Goal: Information Seeking & Learning: Learn about a topic

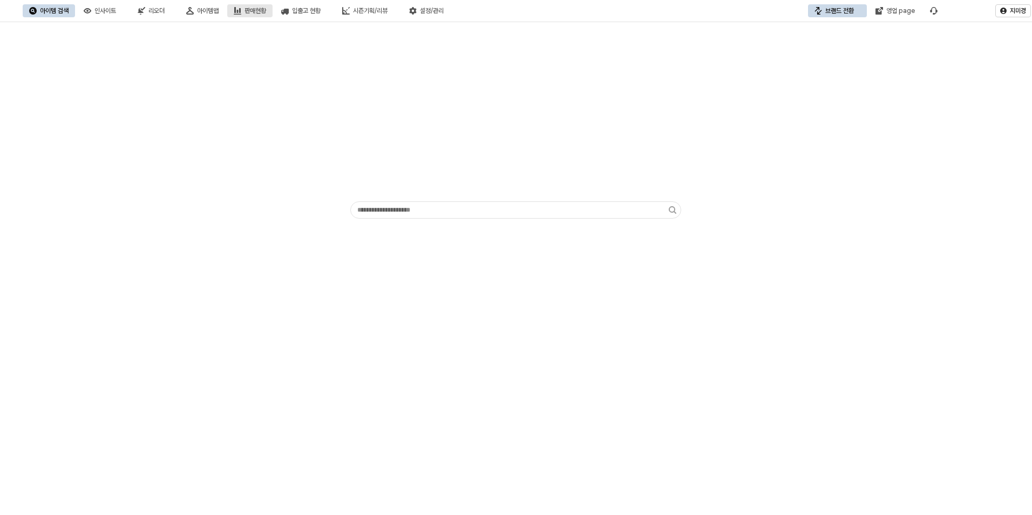
click at [266, 12] on div "판매현황" at bounding box center [256, 11] width 22 height 8
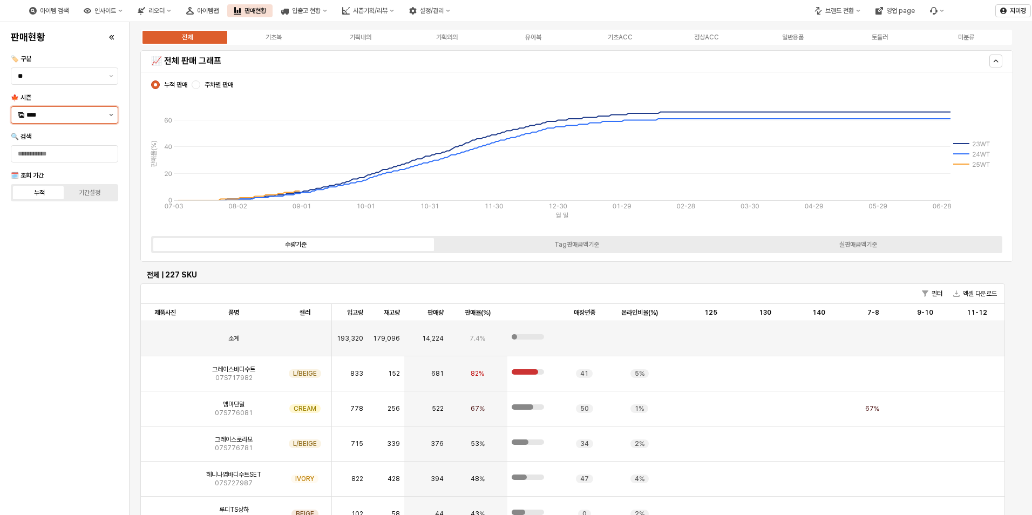
click at [111, 114] on icon "제안 사항 표시" at bounding box center [111, 115] width 4 height 2
click at [45, 227] on div "25FA" at bounding box center [65, 229] width 78 height 9
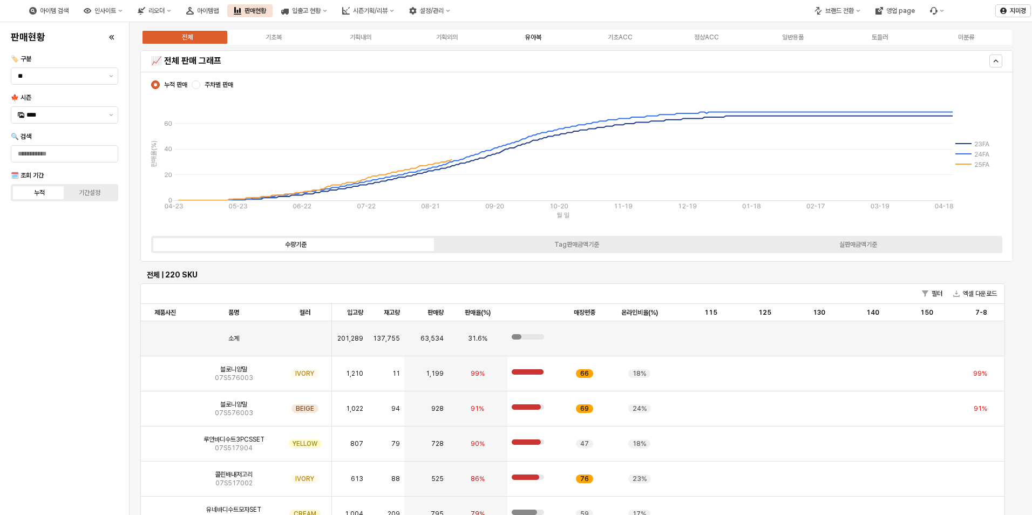
click at [539, 36] on div "유아복" at bounding box center [533, 37] width 16 height 8
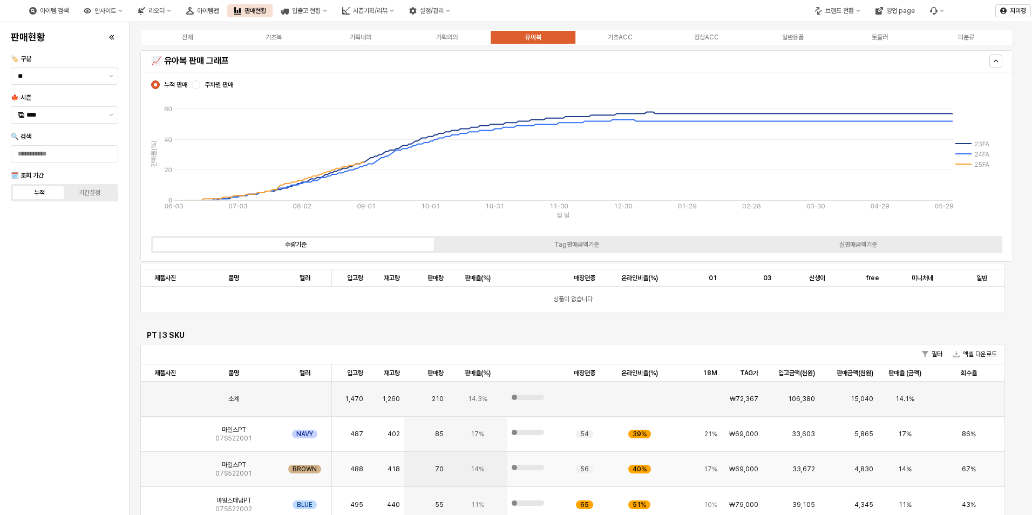
scroll to position [1512, 0]
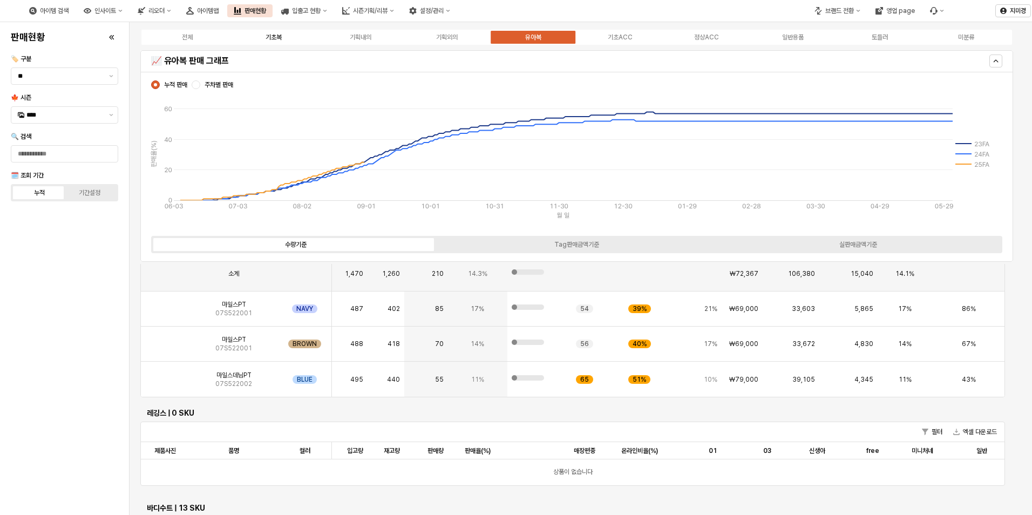
click at [271, 38] on div "기초복" at bounding box center [274, 37] width 16 height 8
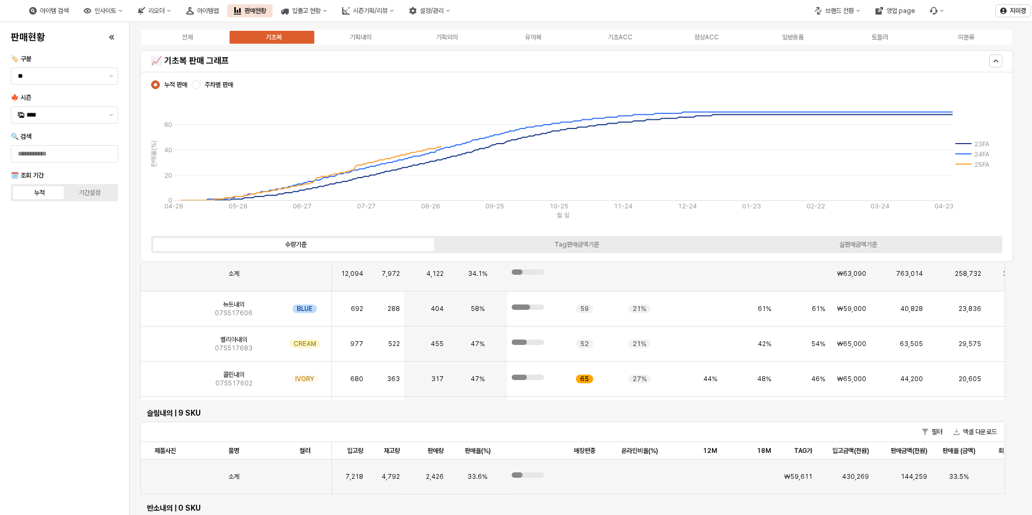
scroll to position [1849, 0]
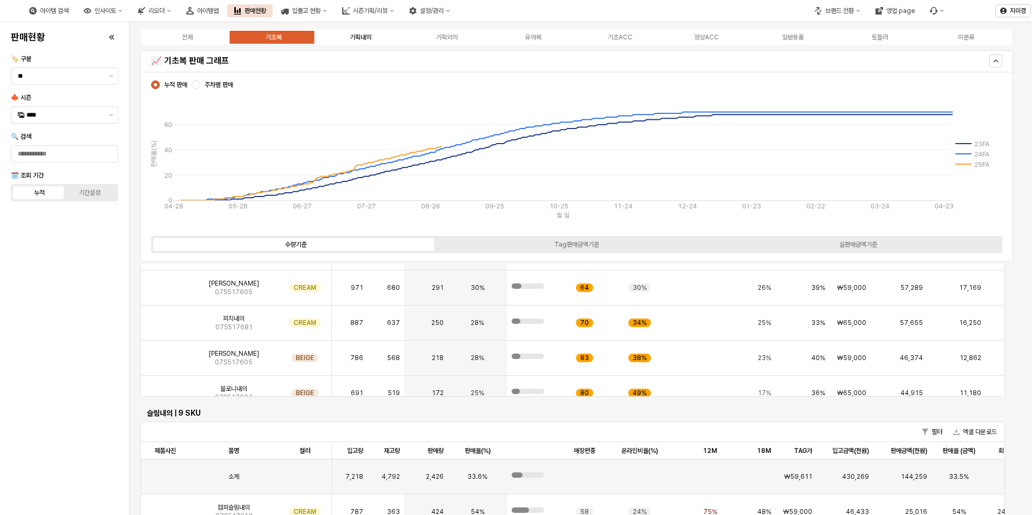
click at [369, 38] on div "기획내의" at bounding box center [361, 37] width 22 height 8
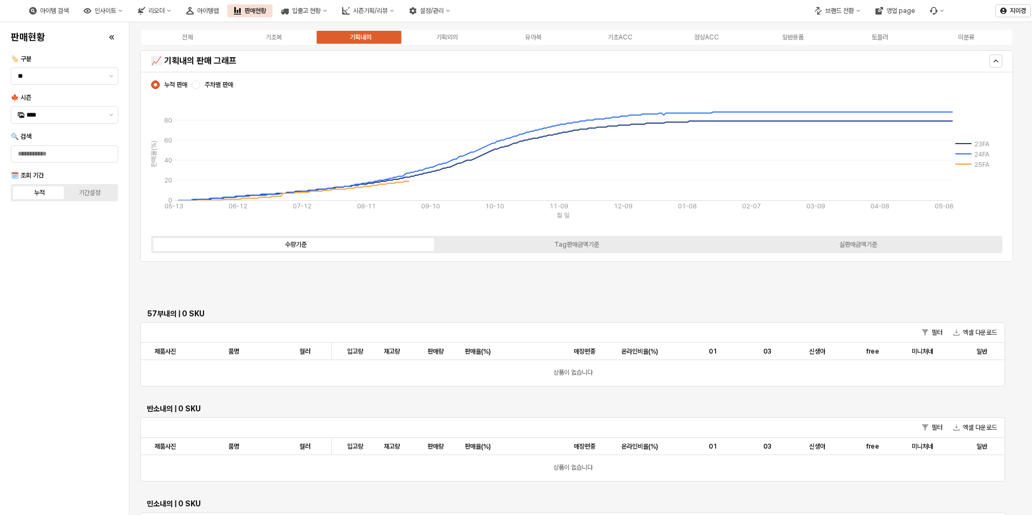
scroll to position [0, 0]
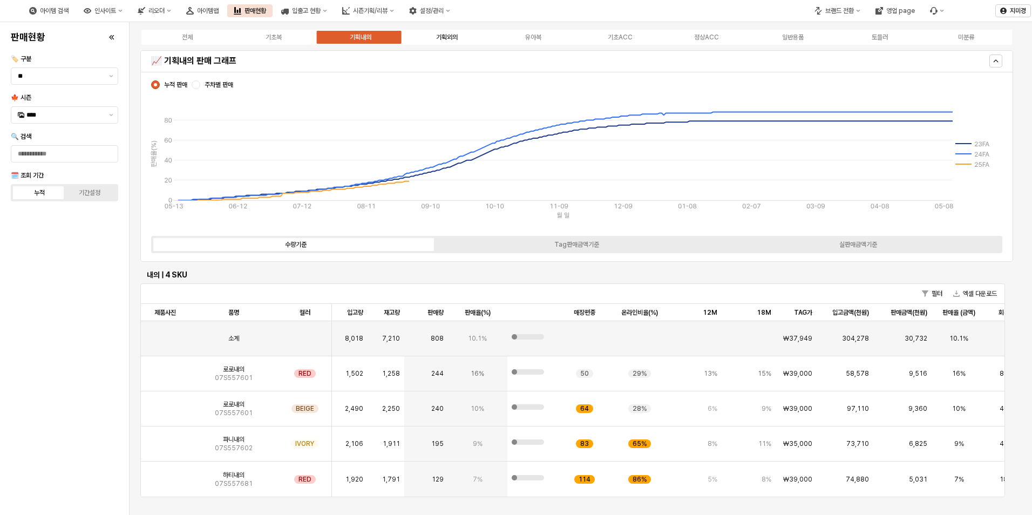
click at [456, 41] on label "기획외의" at bounding box center [447, 37] width 86 height 10
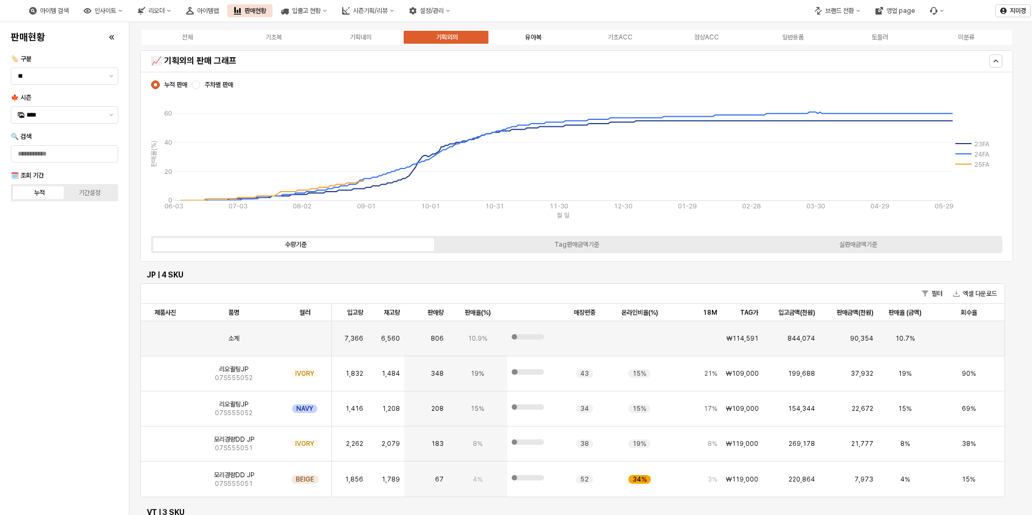
click at [534, 39] on div "유아복" at bounding box center [533, 37] width 16 height 8
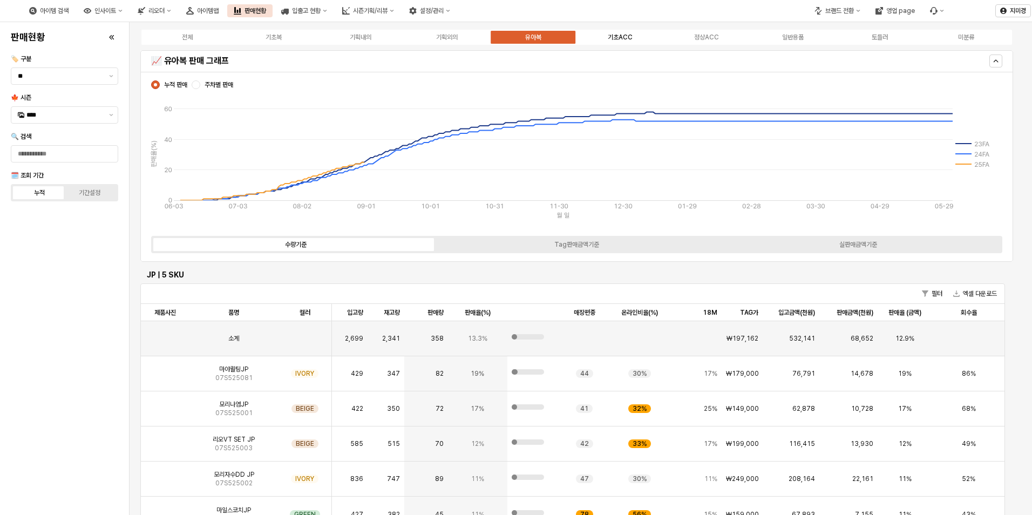
click at [626, 35] on div "기초ACC" at bounding box center [620, 37] width 25 height 8
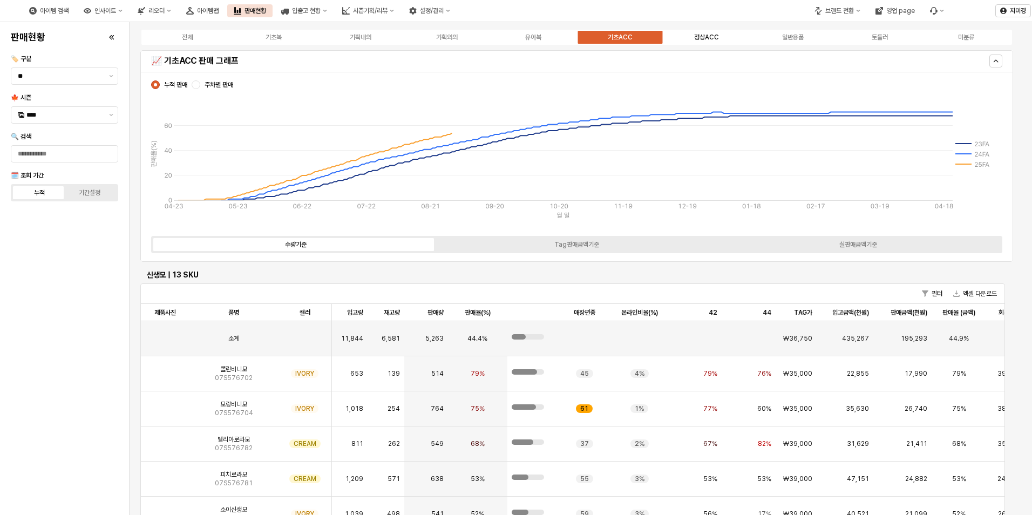
click at [697, 37] on div "정상ACC" at bounding box center [706, 37] width 25 height 8
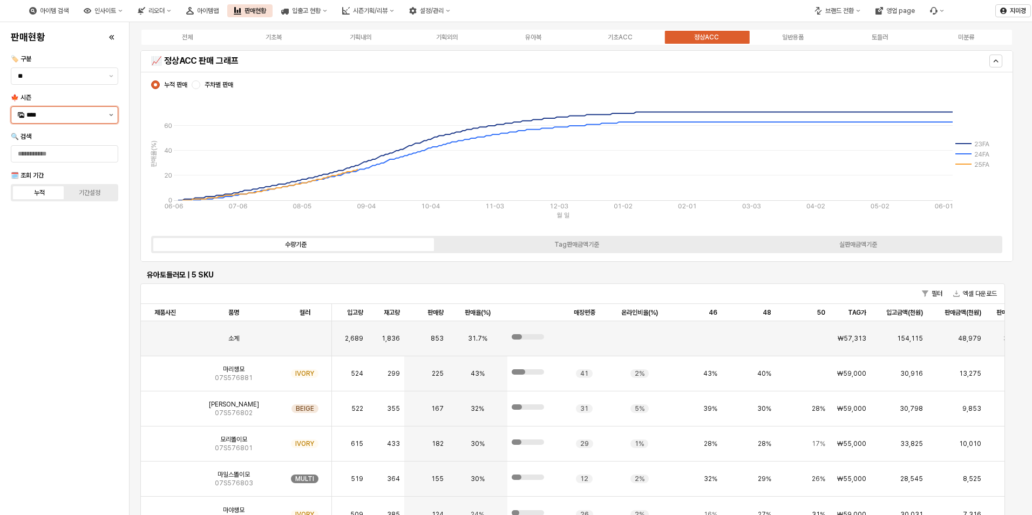
click at [112, 113] on button "제안 사항 표시" at bounding box center [111, 115] width 13 height 16
click at [65, 217] on div "25WT" at bounding box center [64, 210] width 106 height 17
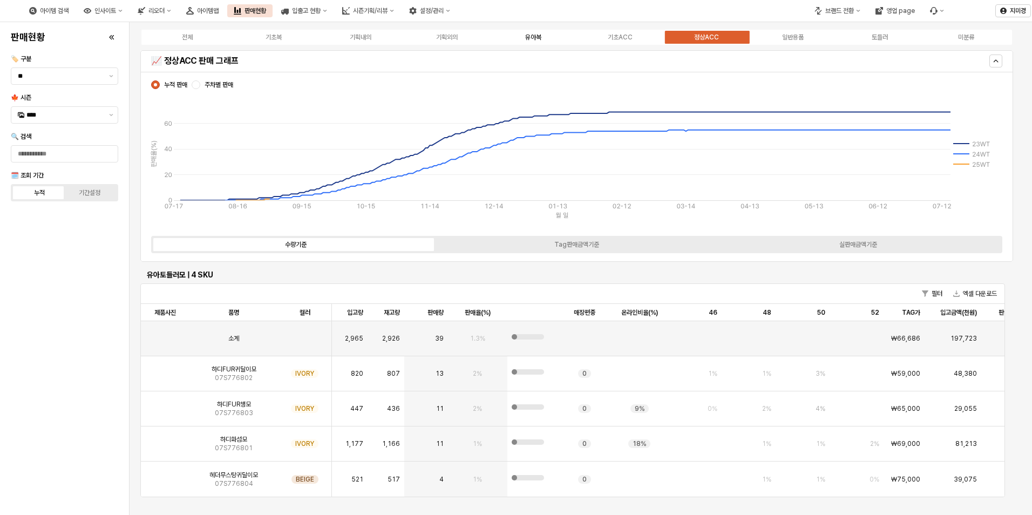
click at [536, 38] on div "유아복" at bounding box center [533, 37] width 16 height 8
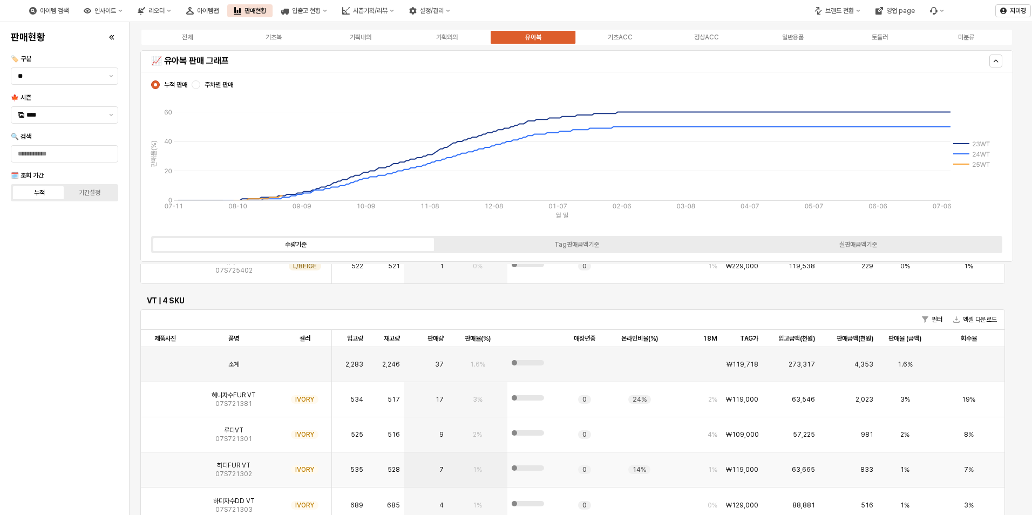
scroll to position [1026, 0]
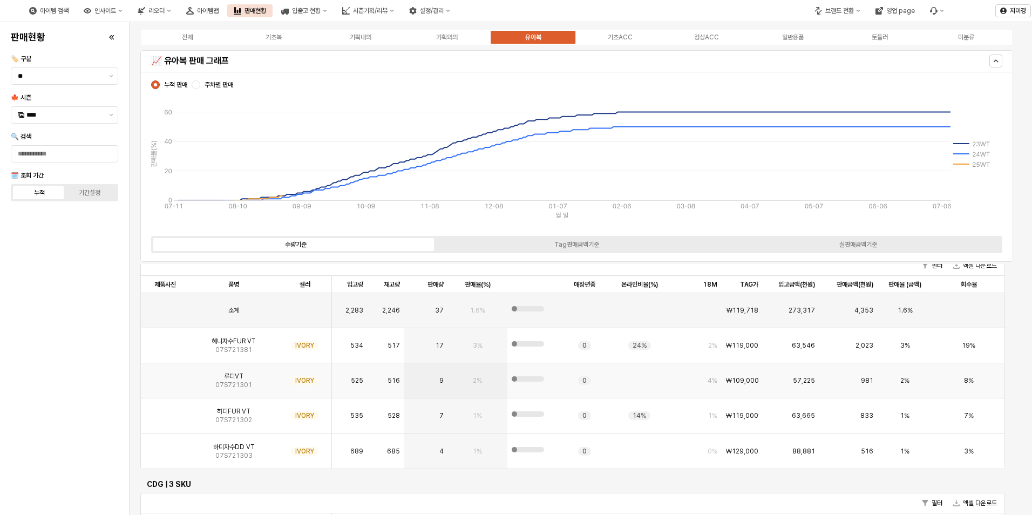
click at [165, 376] on img "App Frame" at bounding box center [165, 376] width 0 height 0
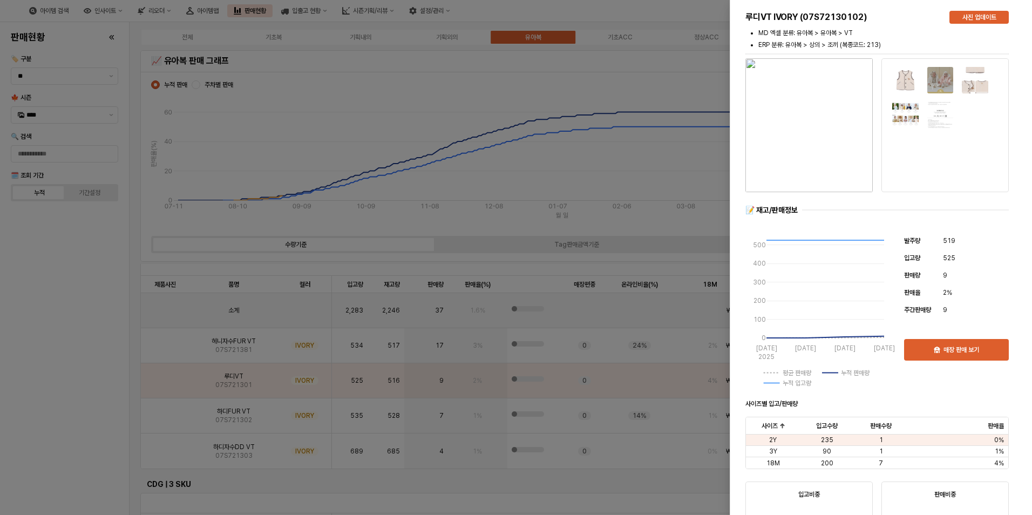
click at [63, 396] on div at bounding box center [516, 257] width 1032 height 515
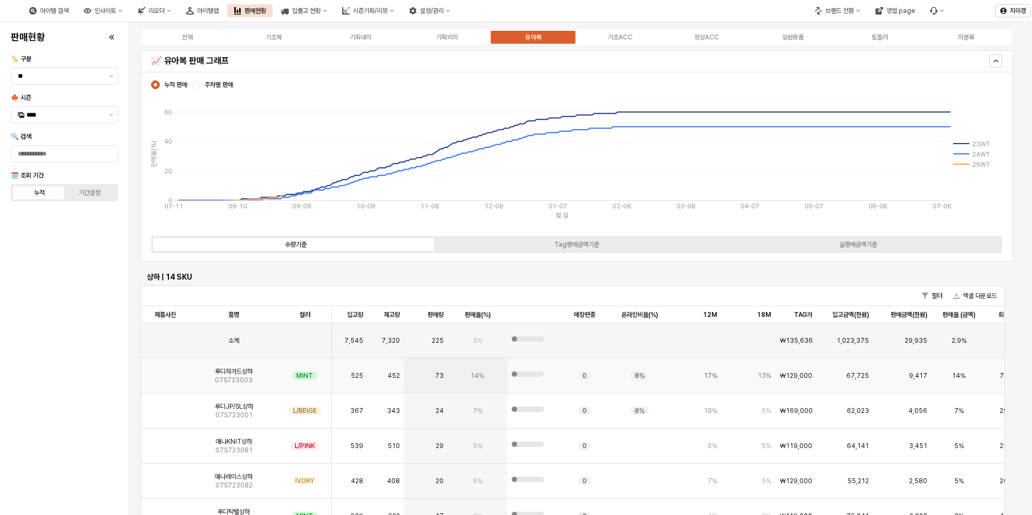
scroll to position [54, 0]
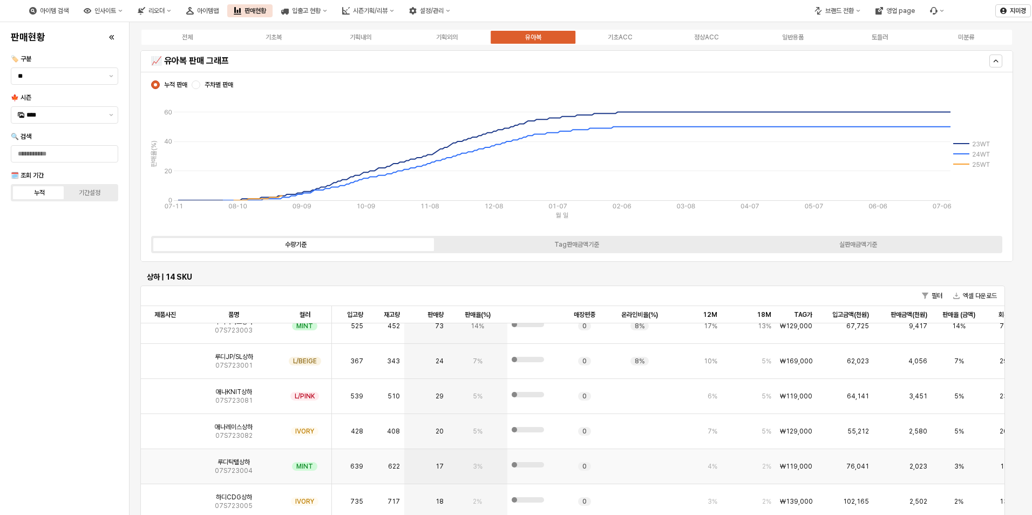
click at [165, 462] on img "App Frame" at bounding box center [165, 462] width 0 height 0
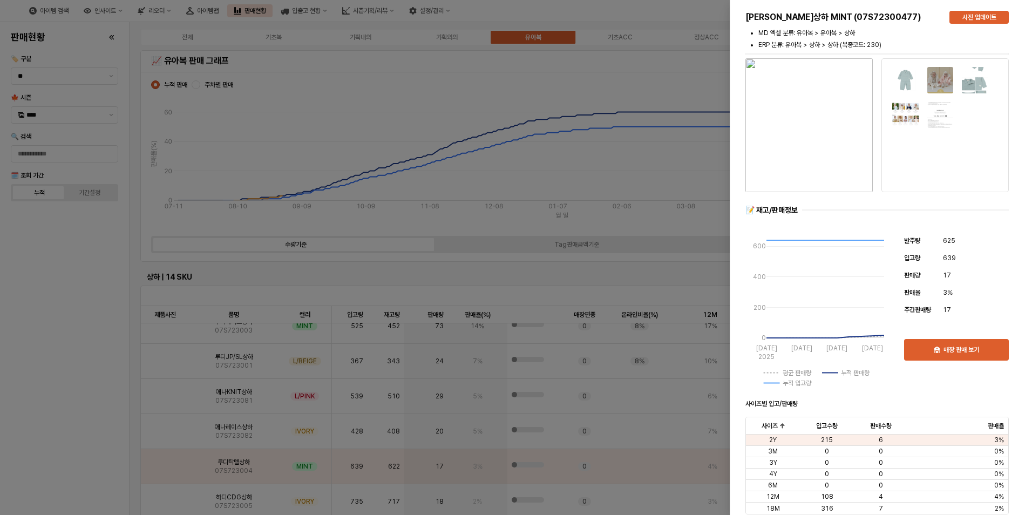
click at [67, 434] on div at bounding box center [516, 257] width 1032 height 515
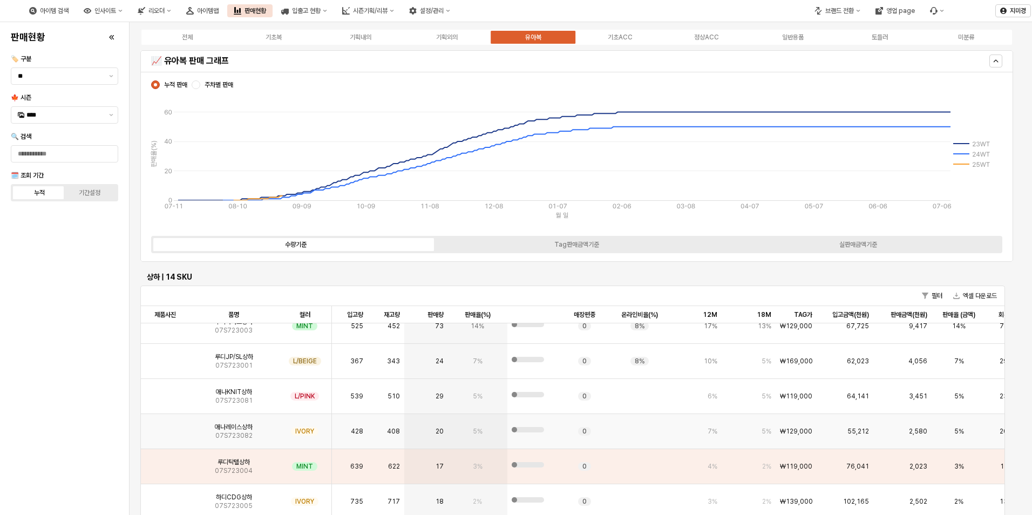
click at [165, 427] on img "App Frame" at bounding box center [165, 427] width 0 height 0
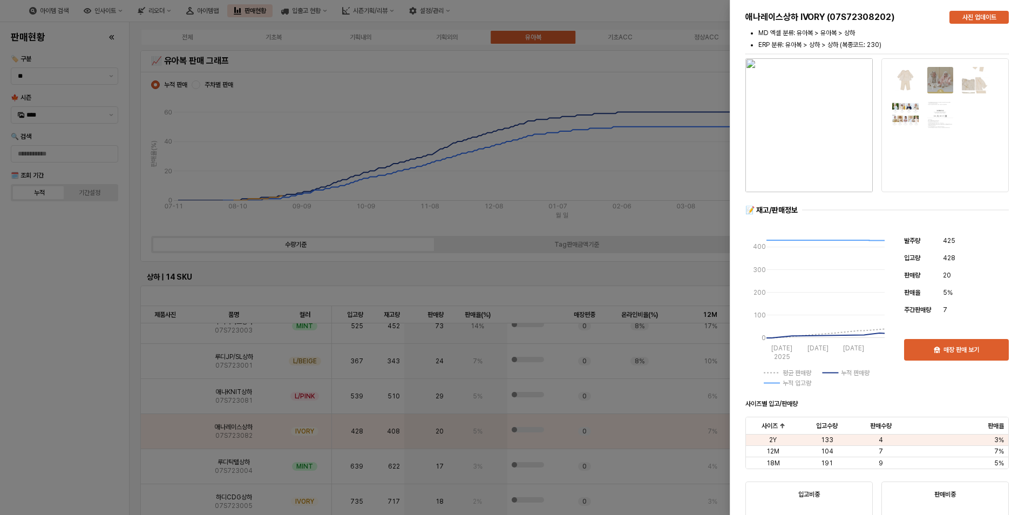
click at [95, 445] on div at bounding box center [516, 257] width 1032 height 515
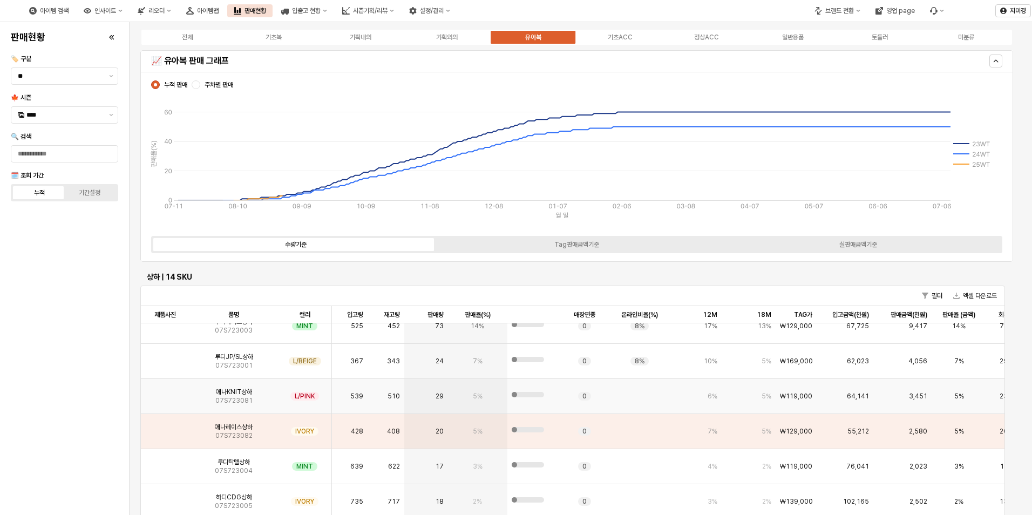
click at [165, 392] on img "App Frame" at bounding box center [165, 392] width 0 height 0
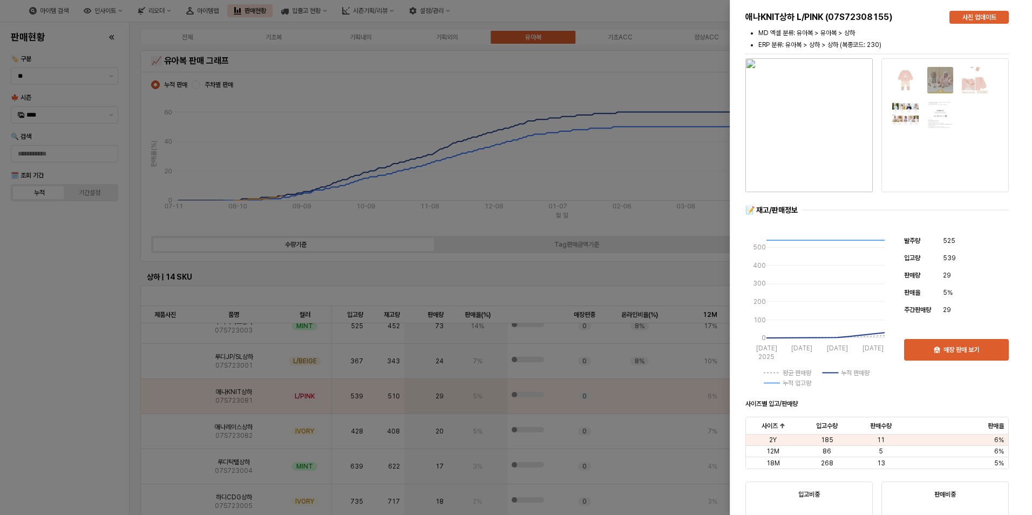
click at [92, 430] on div at bounding box center [516, 257] width 1032 height 515
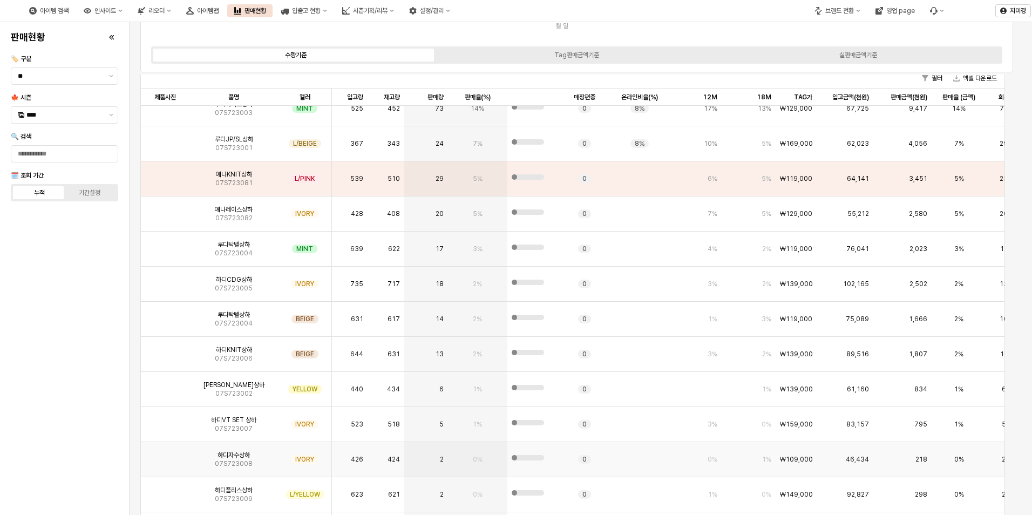
scroll to position [216, 0]
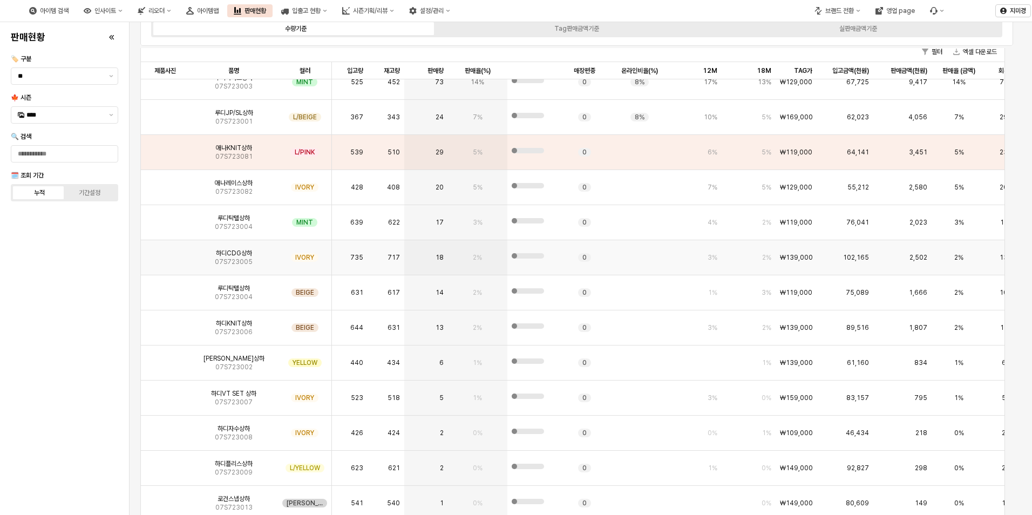
click at [165, 253] on img "App Frame" at bounding box center [165, 253] width 0 height 0
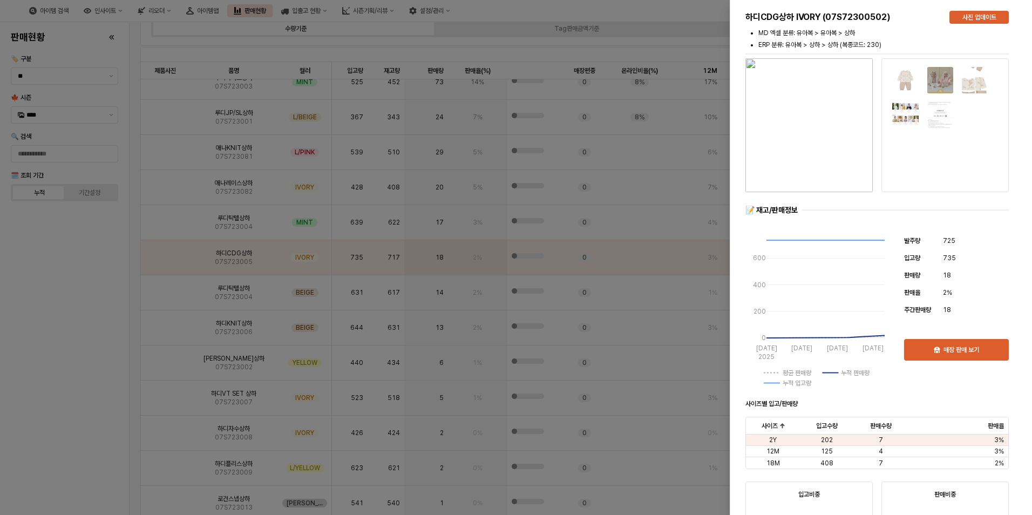
click at [87, 324] on div at bounding box center [516, 257] width 1032 height 515
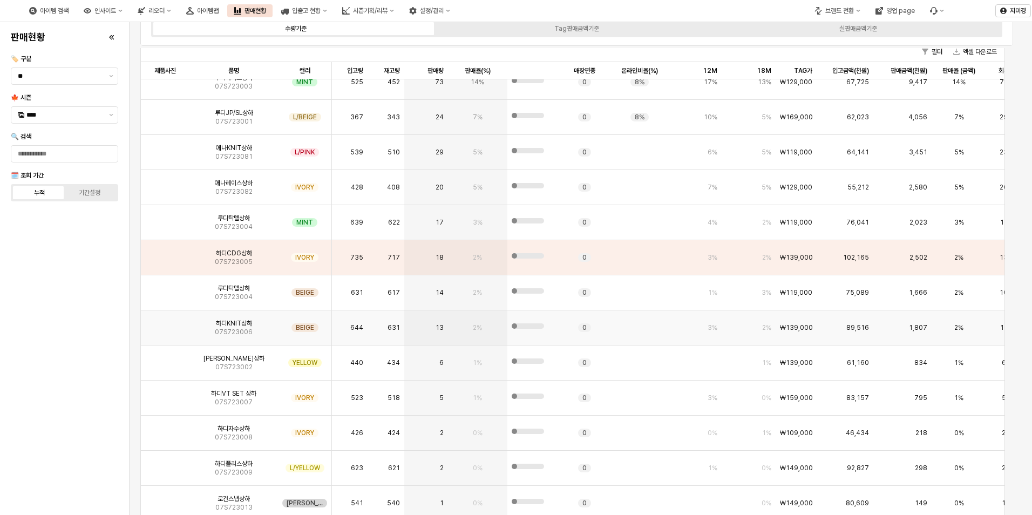
click at [165, 323] on img "App Frame" at bounding box center [165, 323] width 0 height 0
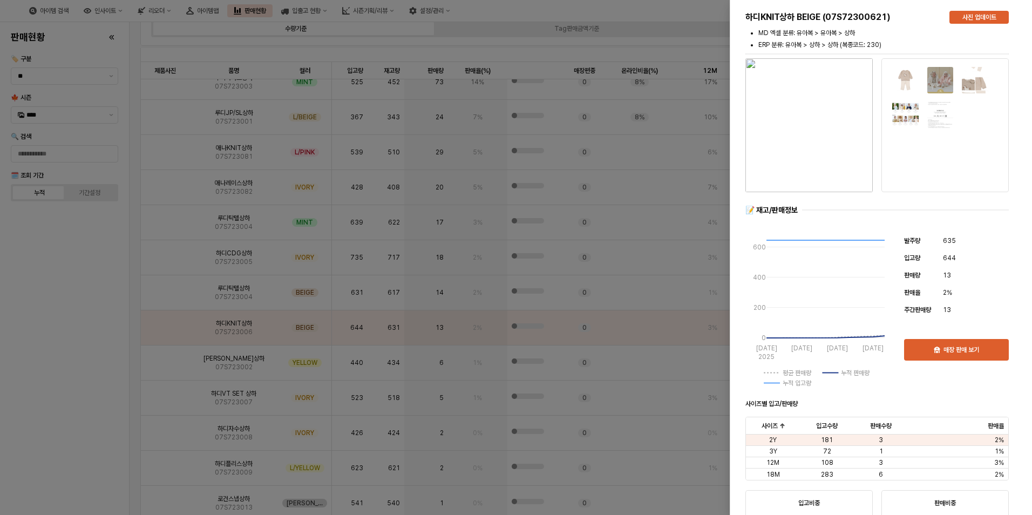
click at [86, 378] on div at bounding box center [516, 257] width 1032 height 515
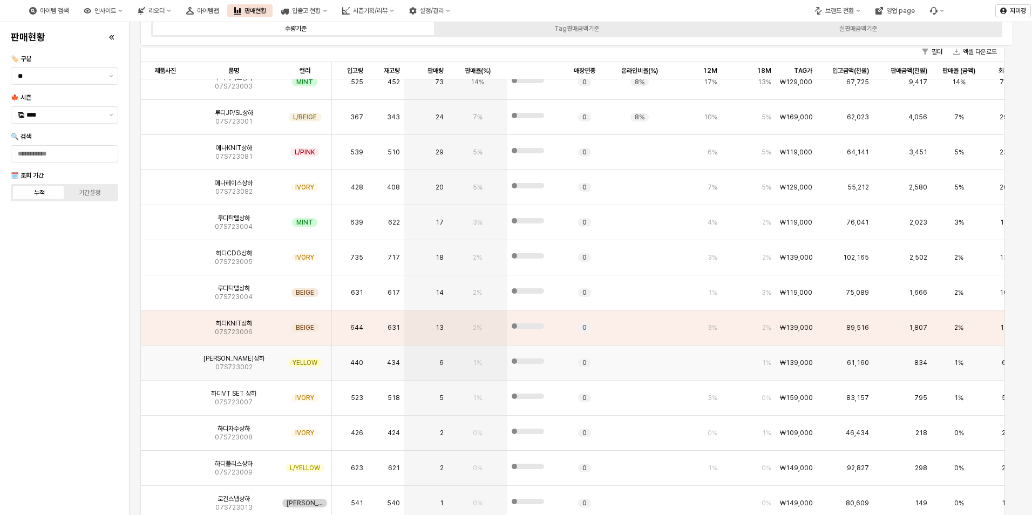
click at [165, 359] on img "App Frame" at bounding box center [165, 359] width 0 height 0
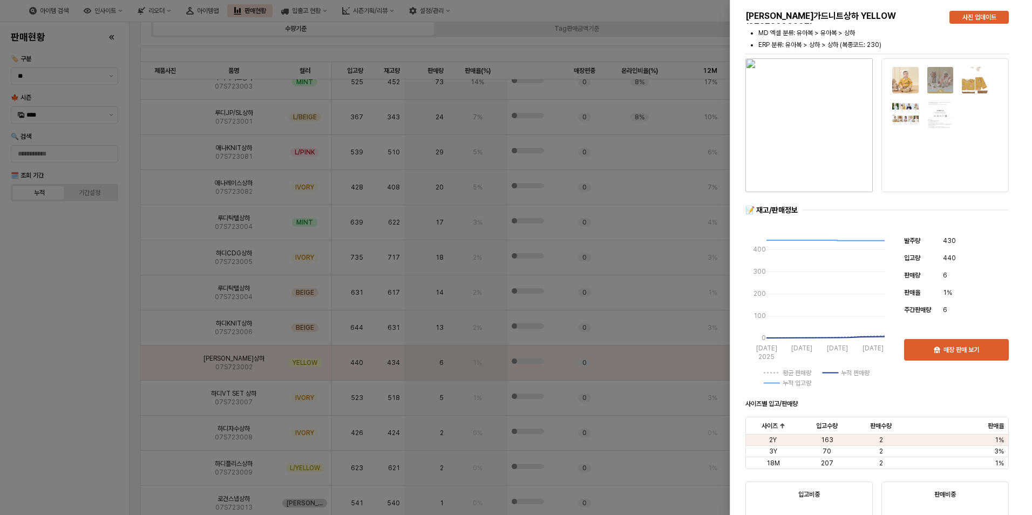
click at [75, 390] on div at bounding box center [516, 257] width 1032 height 515
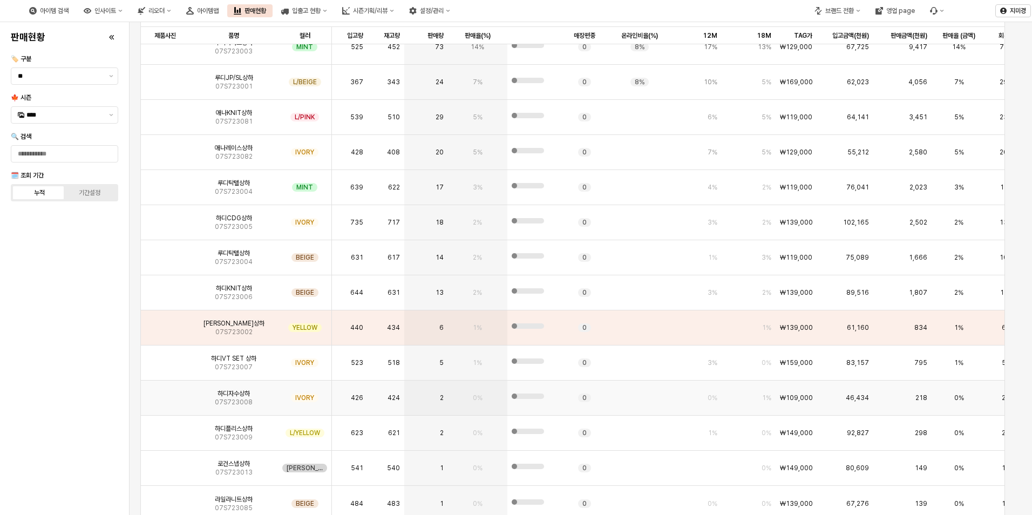
scroll to position [267, 0]
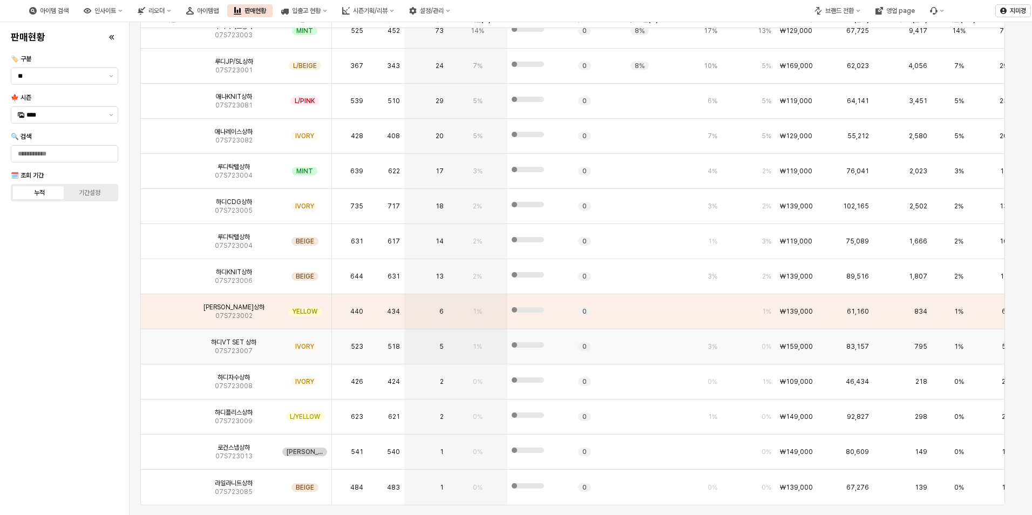
click at [165, 342] on img "App Frame" at bounding box center [165, 342] width 0 height 0
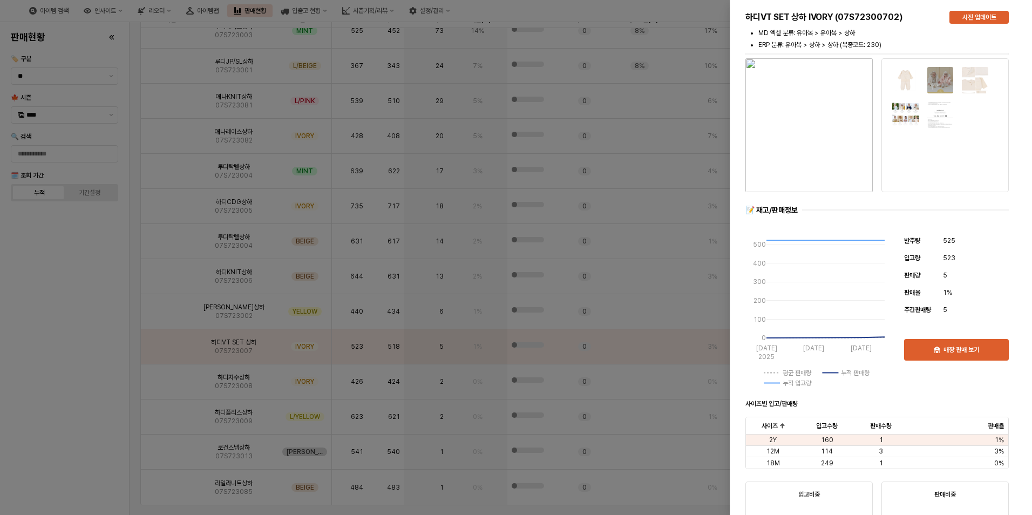
click at [80, 374] on div at bounding box center [516, 257] width 1032 height 515
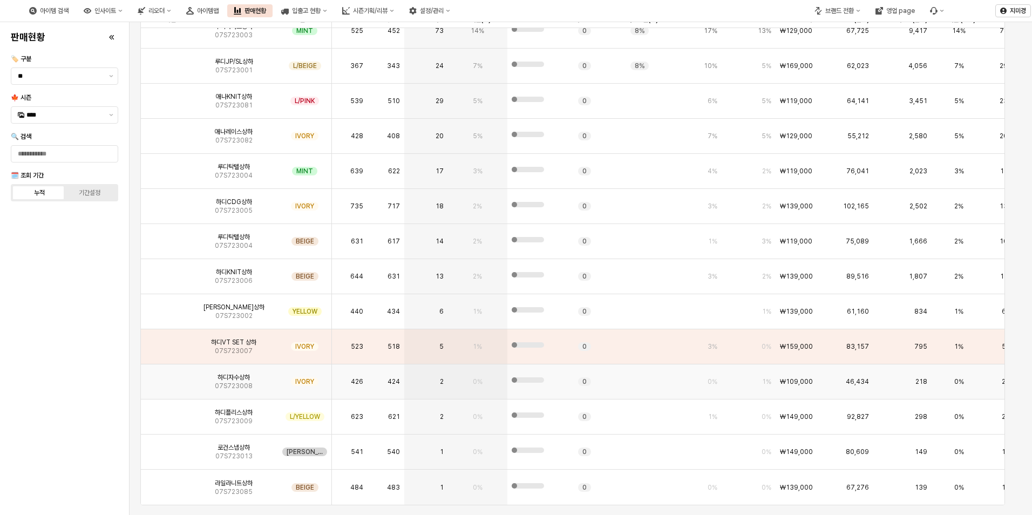
click at [165, 377] on img "App Frame" at bounding box center [165, 377] width 0 height 0
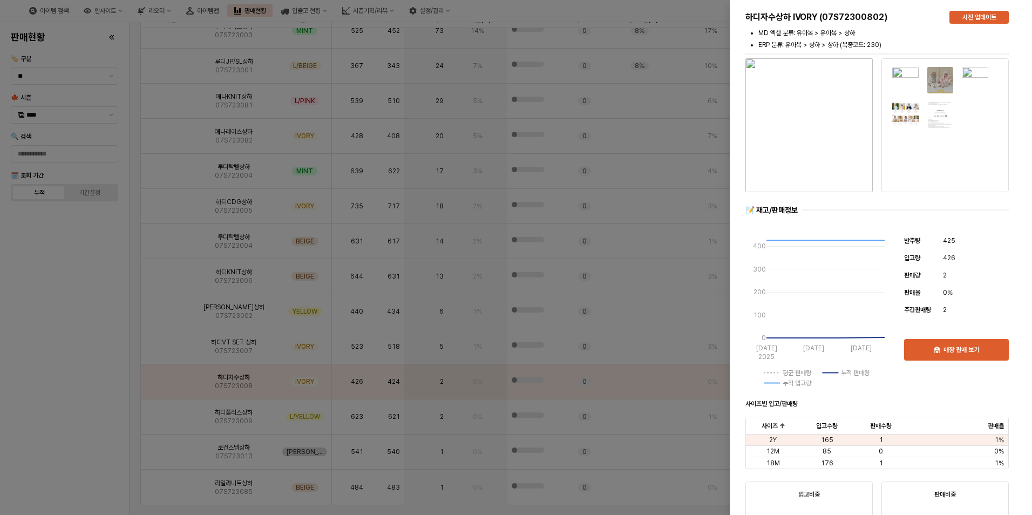
click at [81, 400] on div at bounding box center [516, 257] width 1032 height 515
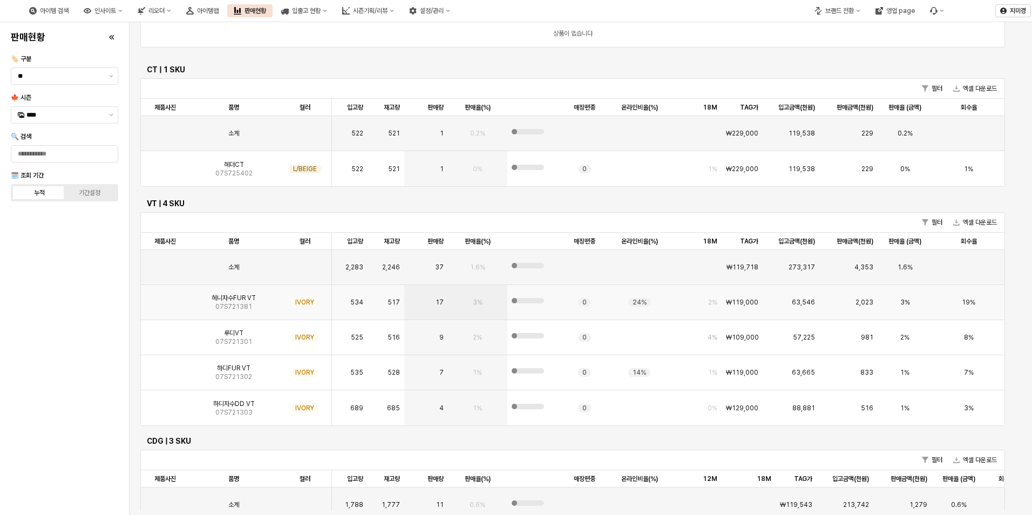
scroll to position [784, 0]
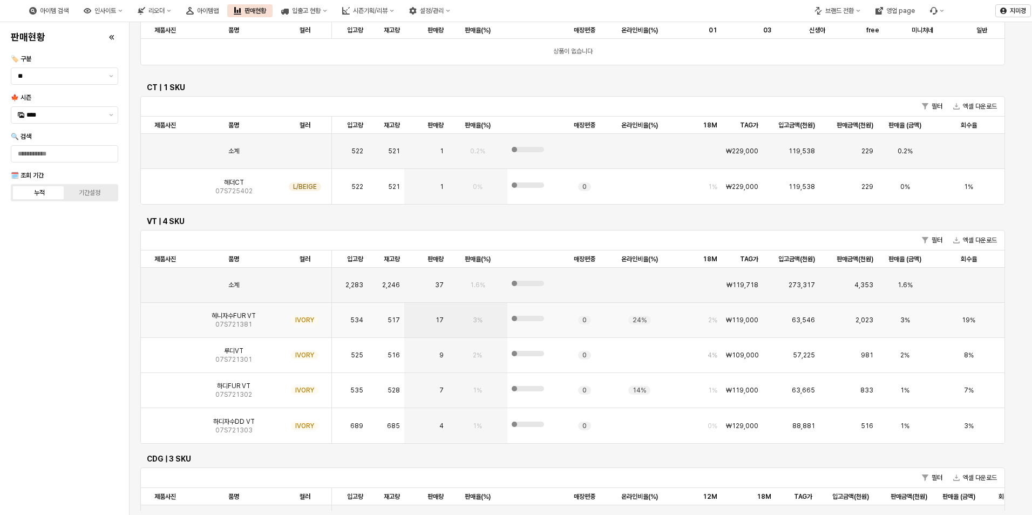
click at [165, 316] on img "App Frame" at bounding box center [165, 316] width 0 height 0
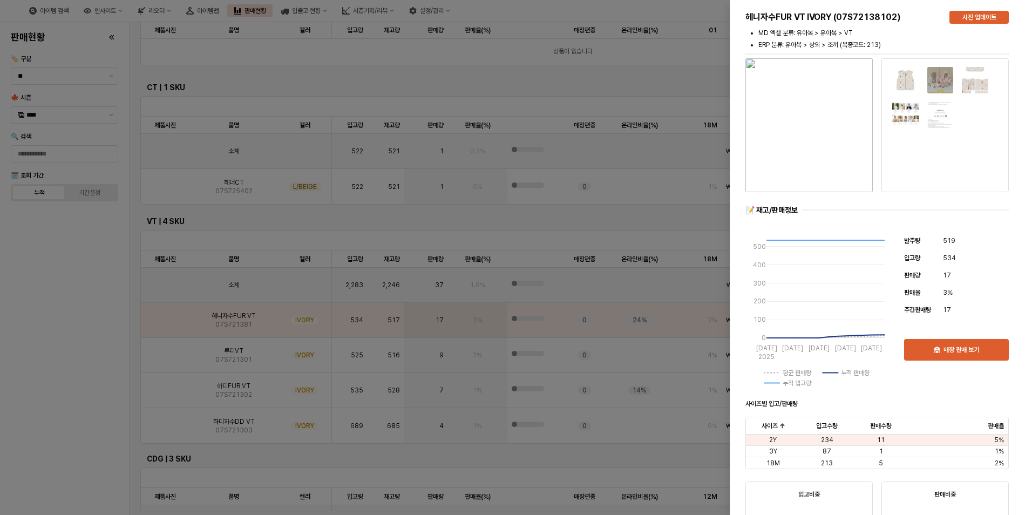
click at [60, 411] on div at bounding box center [516, 257] width 1032 height 515
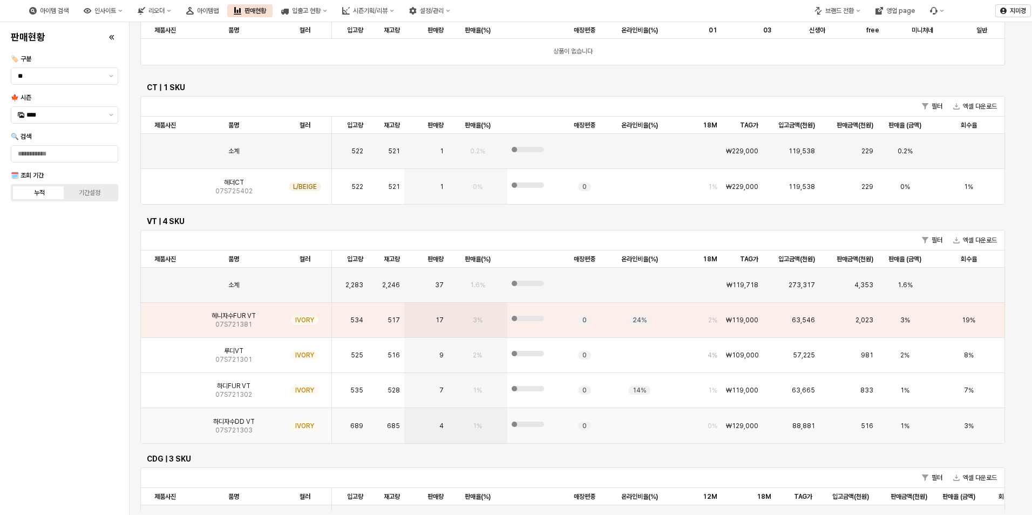
click at [165, 422] on img "App Frame" at bounding box center [165, 422] width 0 height 0
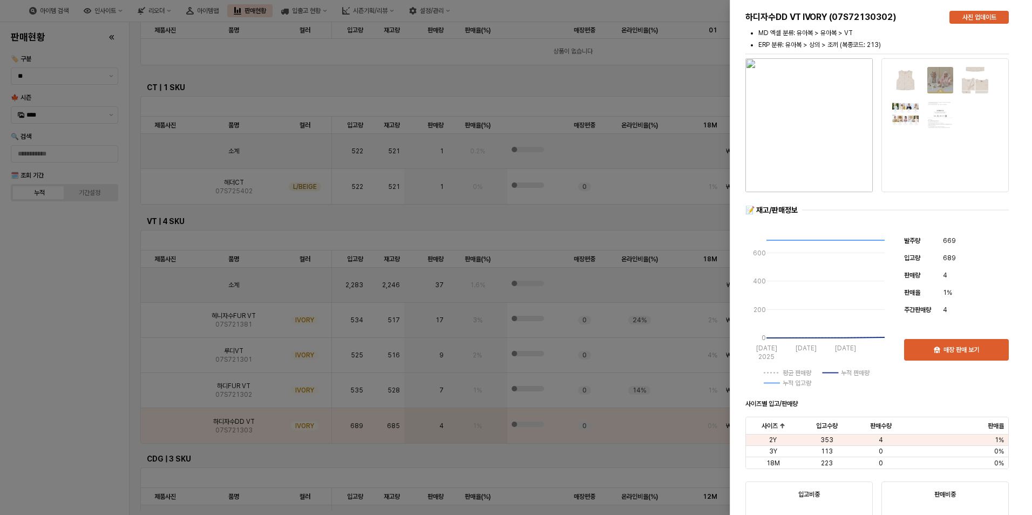
click at [57, 445] on div at bounding box center [516, 257] width 1032 height 515
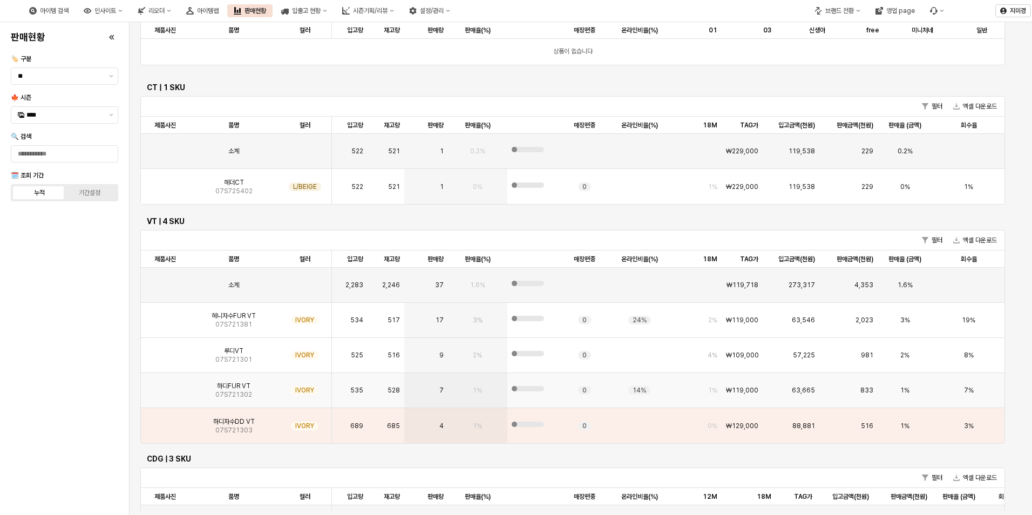
click at [165, 386] on img "App Frame" at bounding box center [165, 386] width 0 height 0
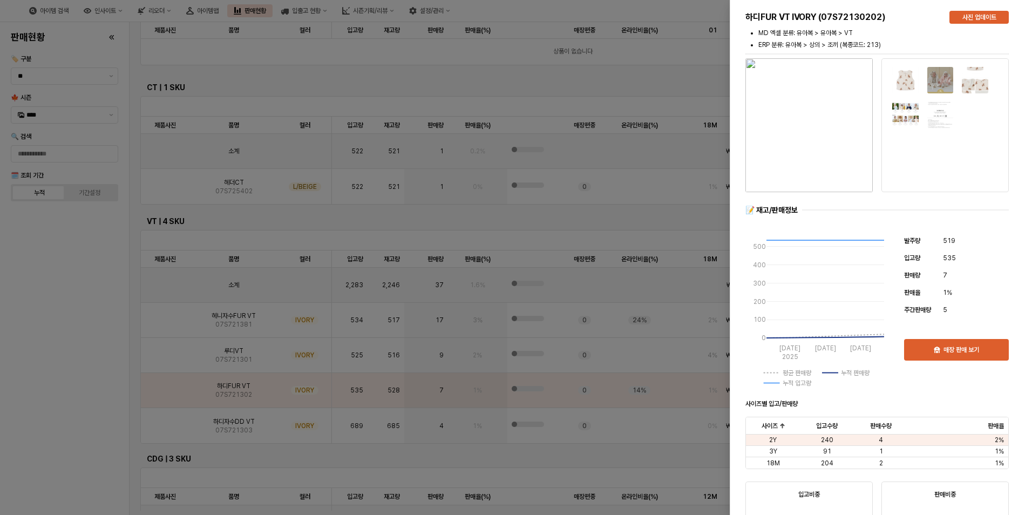
click at [70, 425] on div at bounding box center [516, 257] width 1032 height 515
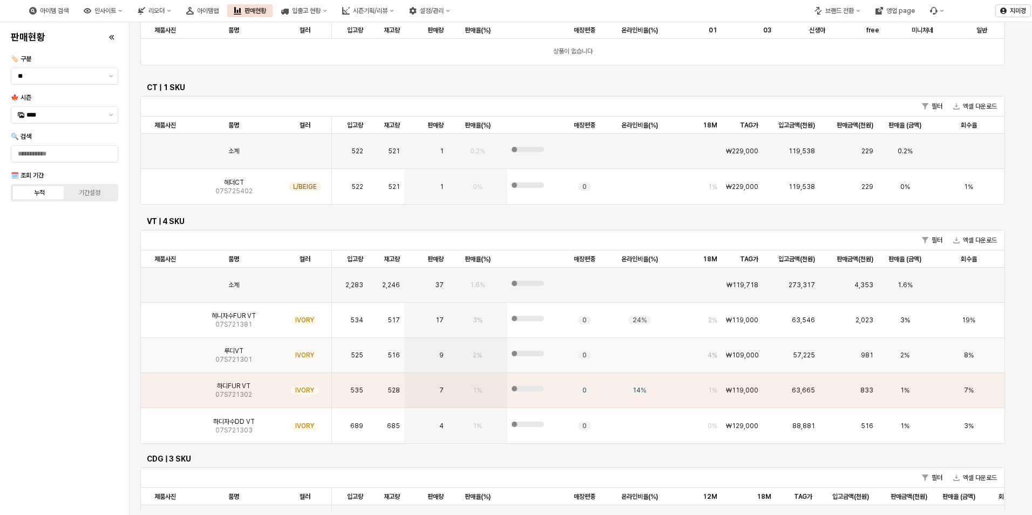
click at [165, 351] on img "App Frame" at bounding box center [165, 351] width 0 height 0
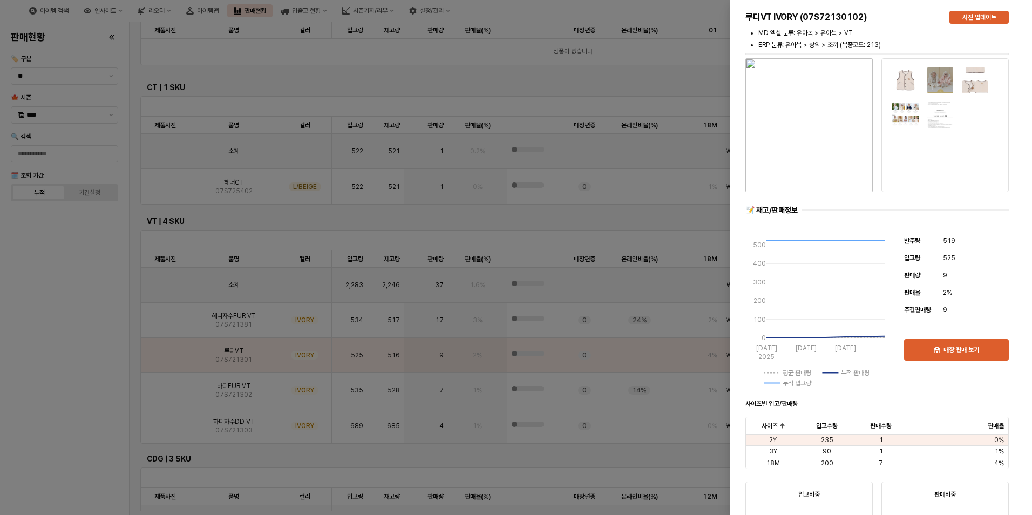
click at [79, 416] on div at bounding box center [516, 257] width 1032 height 515
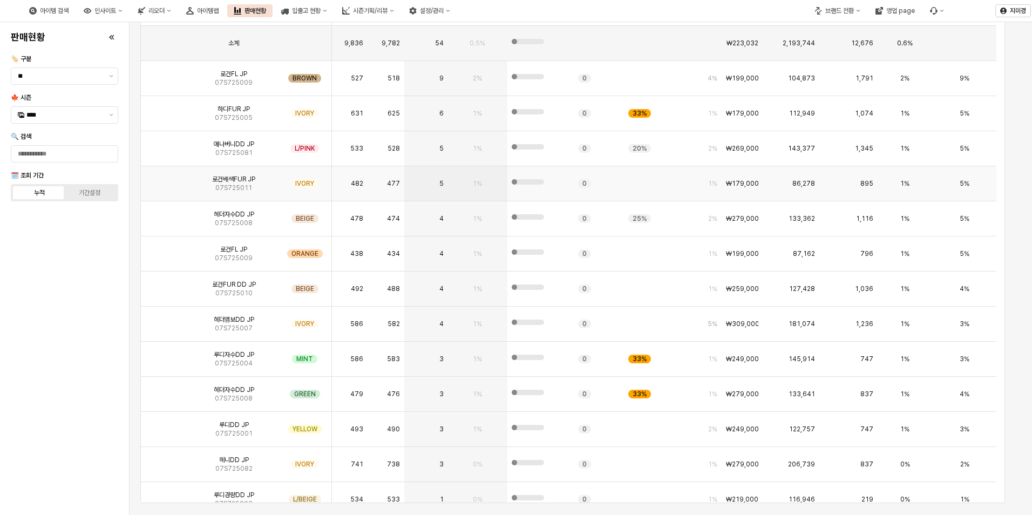
scroll to position [0, 0]
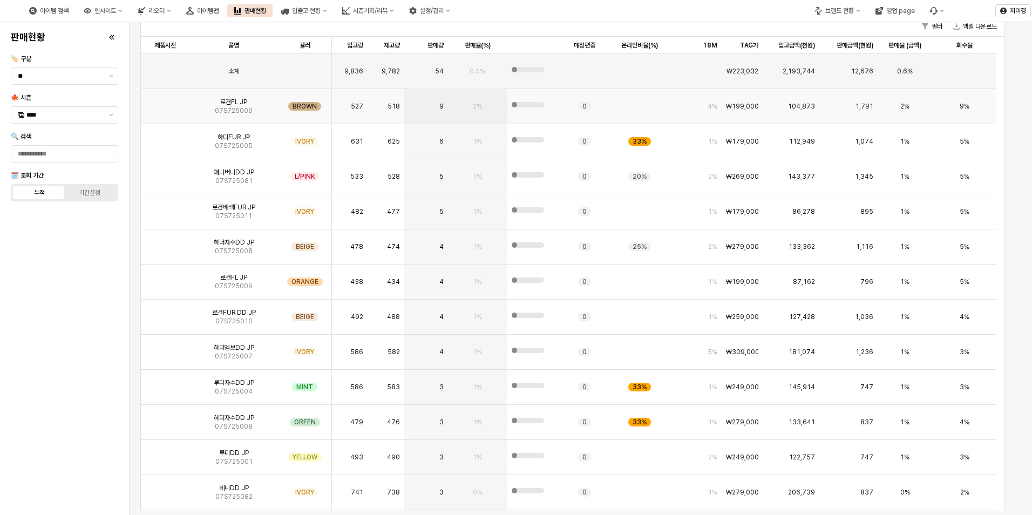
click at [165, 102] on img "App Frame" at bounding box center [165, 102] width 0 height 0
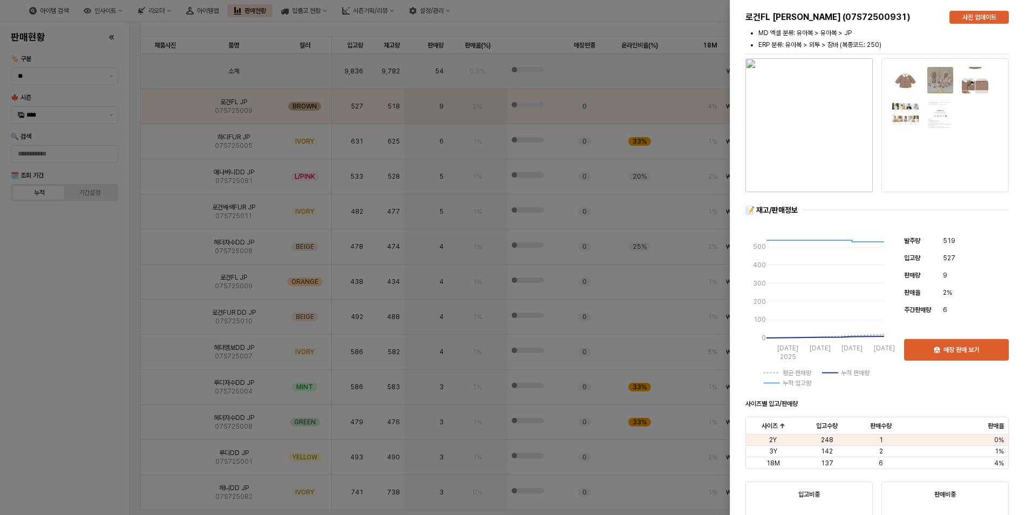
click at [161, 152] on div at bounding box center [516, 257] width 1032 height 515
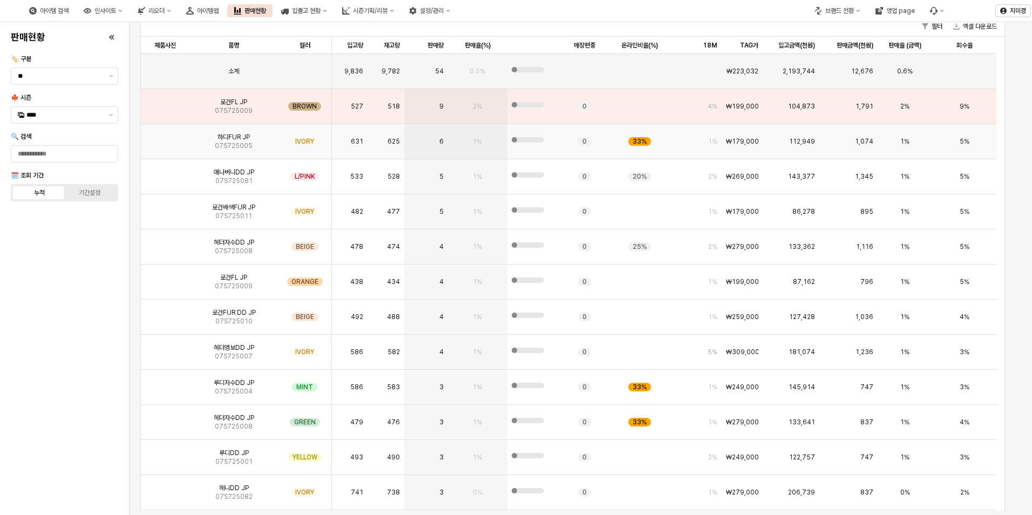
click at [165, 137] on img "App Frame" at bounding box center [165, 137] width 0 height 0
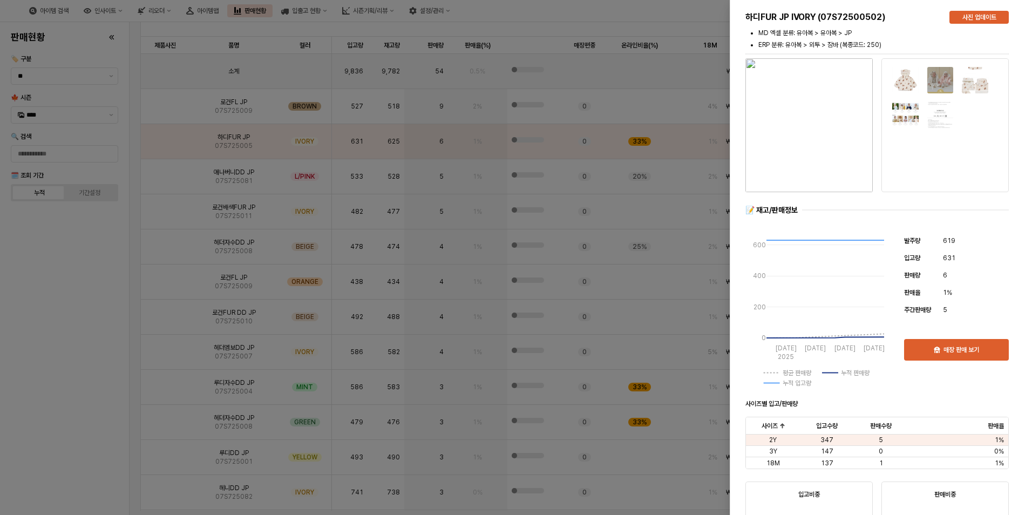
click at [84, 318] on div at bounding box center [516, 257] width 1032 height 515
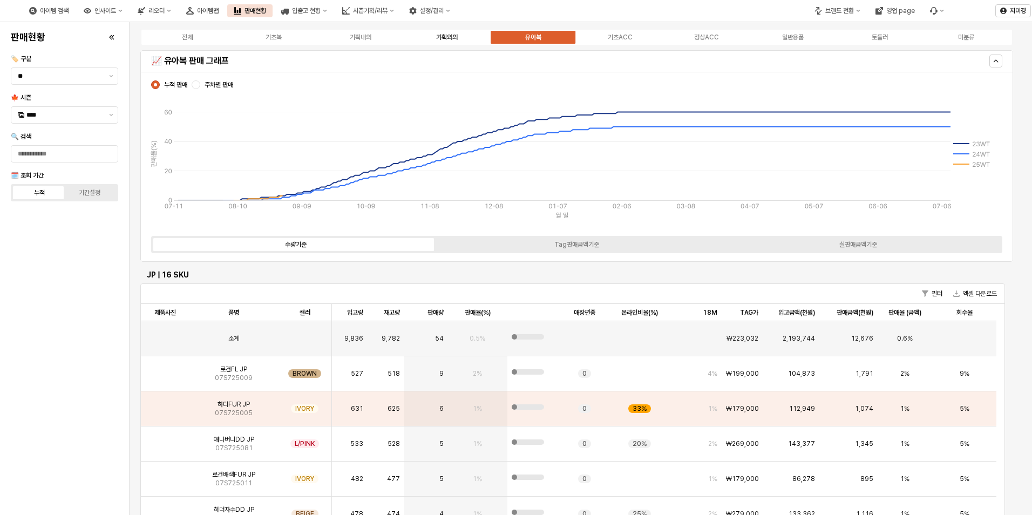
click at [455, 35] on div "기획외의" at bounding box center [447, 37] width 22 height 8
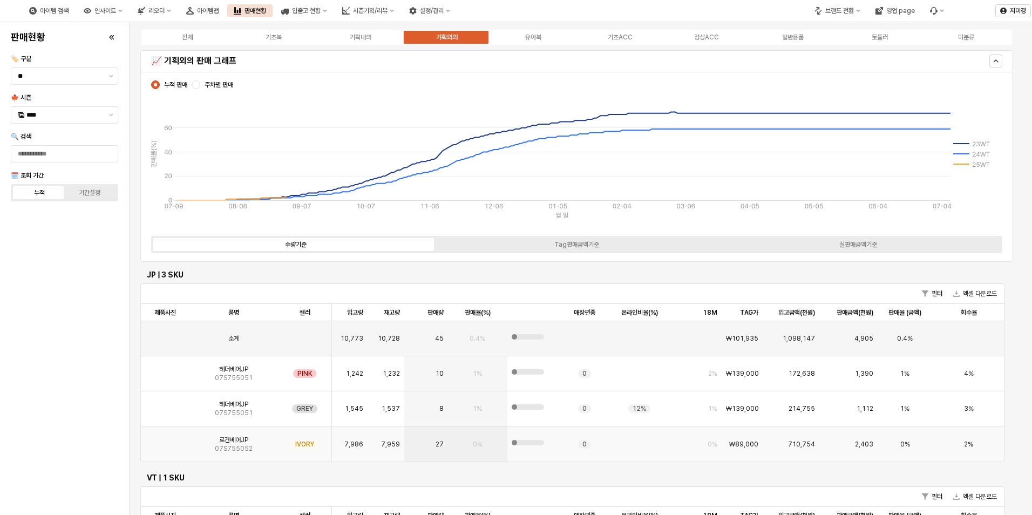
click at [165, 440] on img "App Frame" at bounding box center [165, 440] width 0 height 0
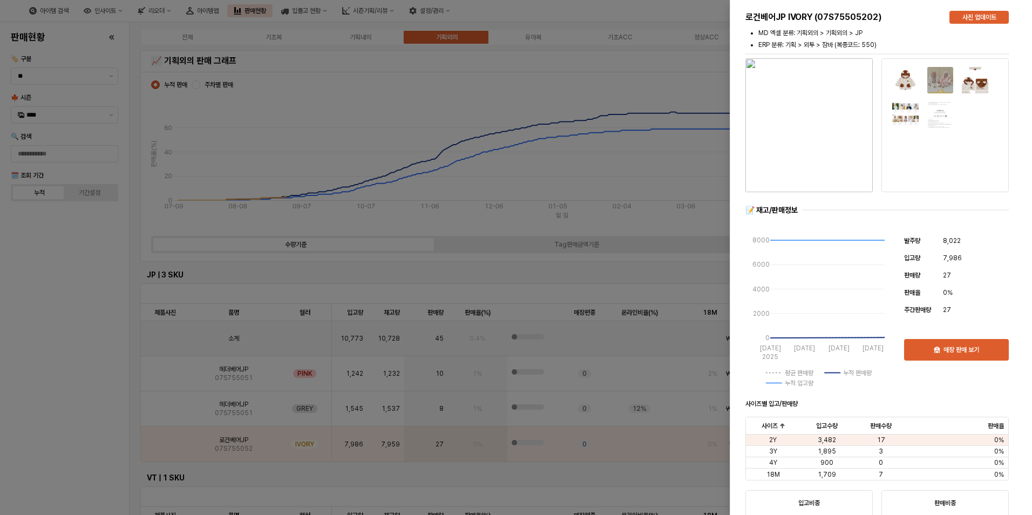
click at [32, 447] on div at bounding box center [516, 257] width 1032 height 515
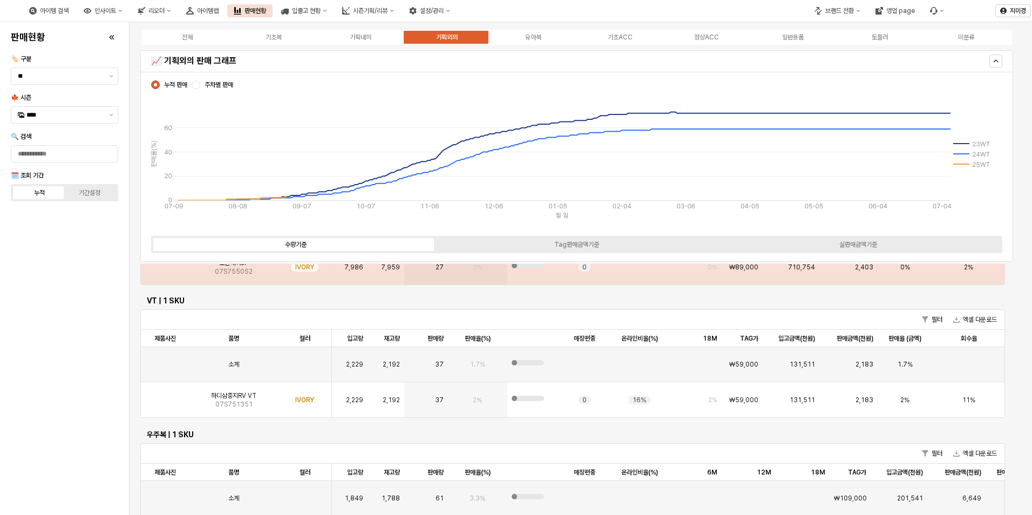
scroll to position [216, 0]
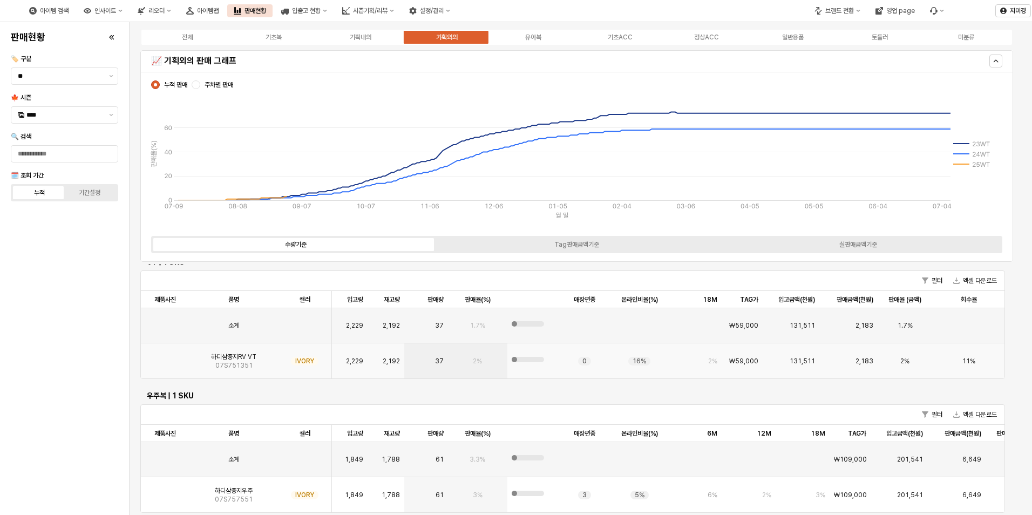
click at [165, 357] on img "App Frame" at bounding box center [165, 357] width 0 height 0
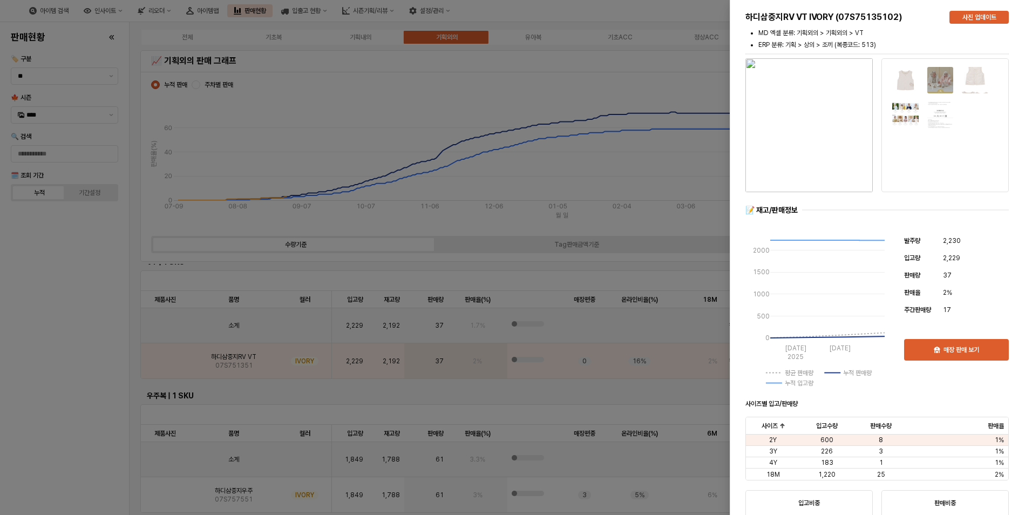
click at [55, 404] on div at bounding box center [516, 257] width 1032 height 515
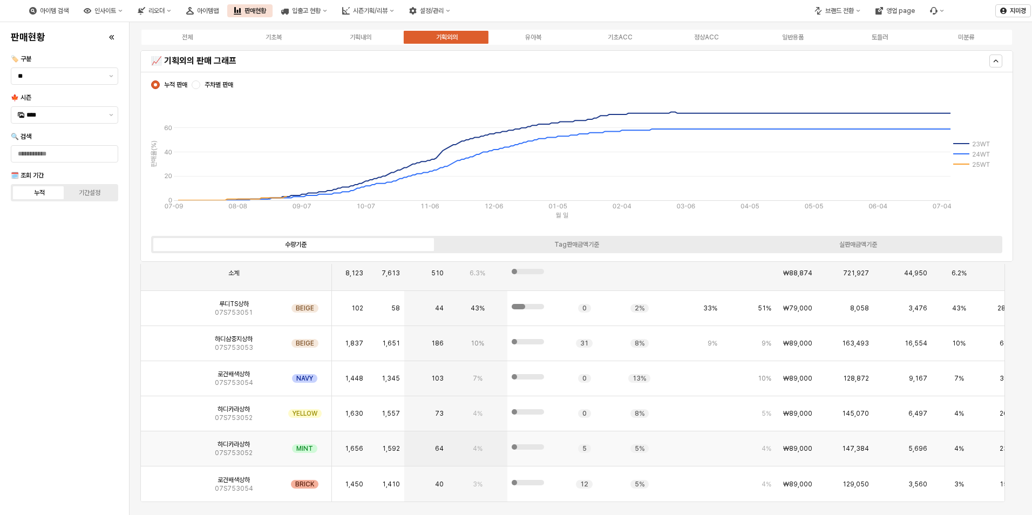
scroll to position [540, 0]
click at [165, 340] on img "App Frame" at bounding box center [165, 340] width 0 height 0
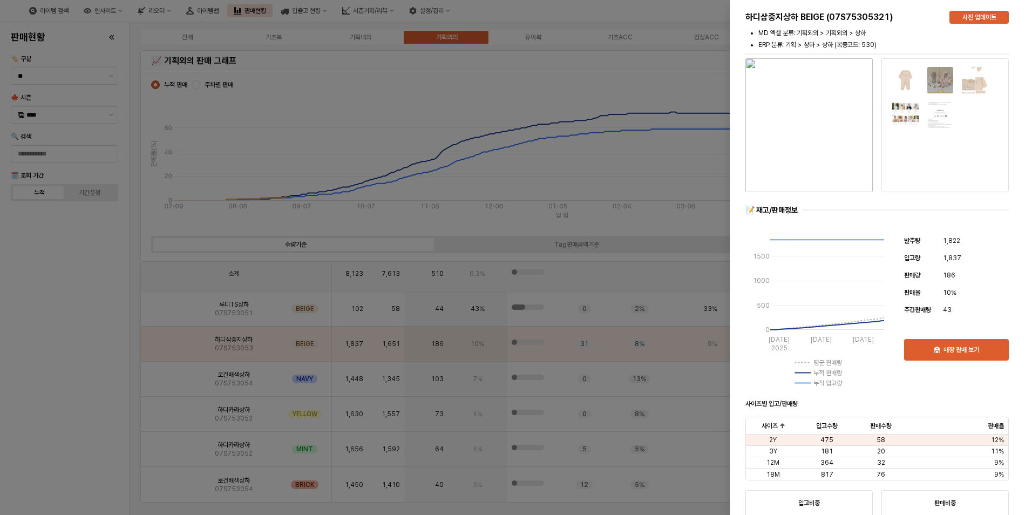
click at [84, 367] on div at bounding box center [516, 257] width 1032 height 515
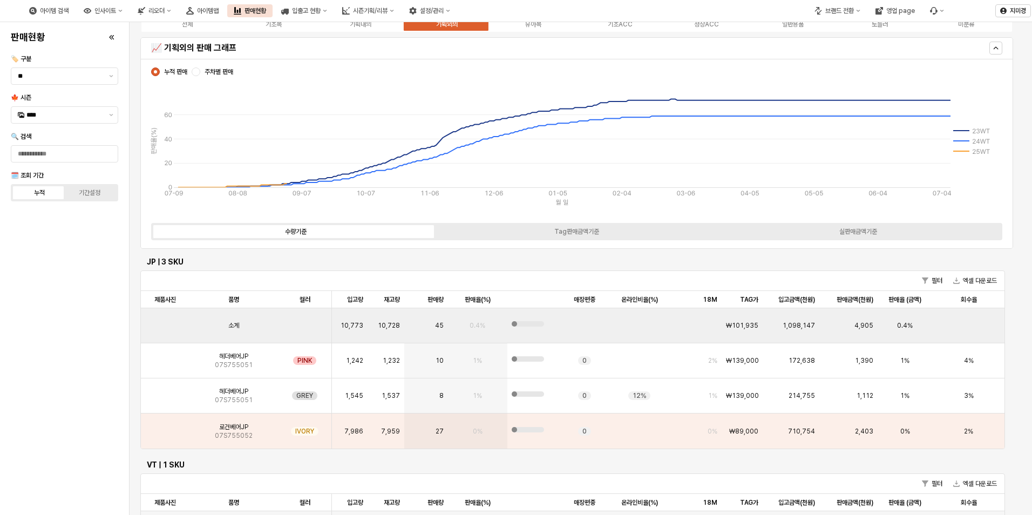
scroll to position [0, 0]
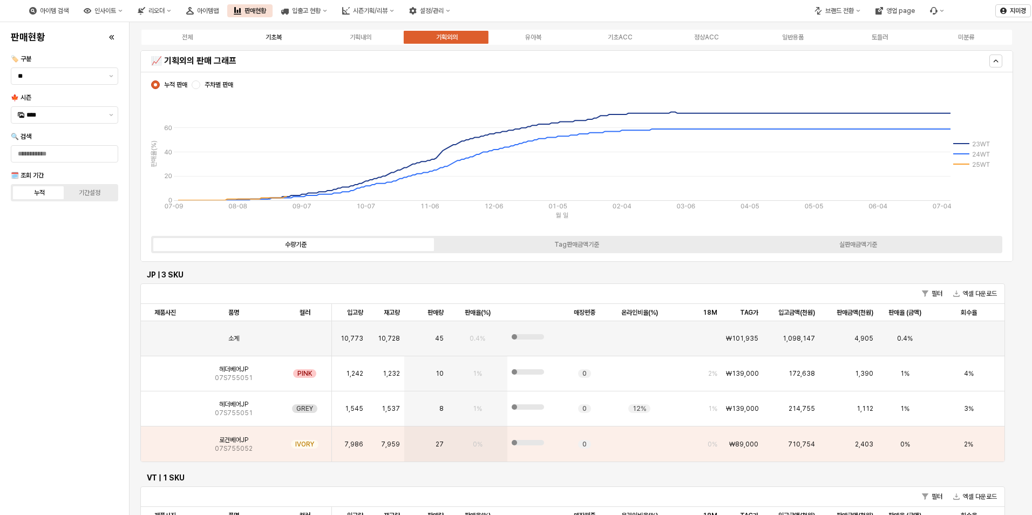
click at [278, 37] on div "기초복" at bounding box center [274, 37] width 16 height 8
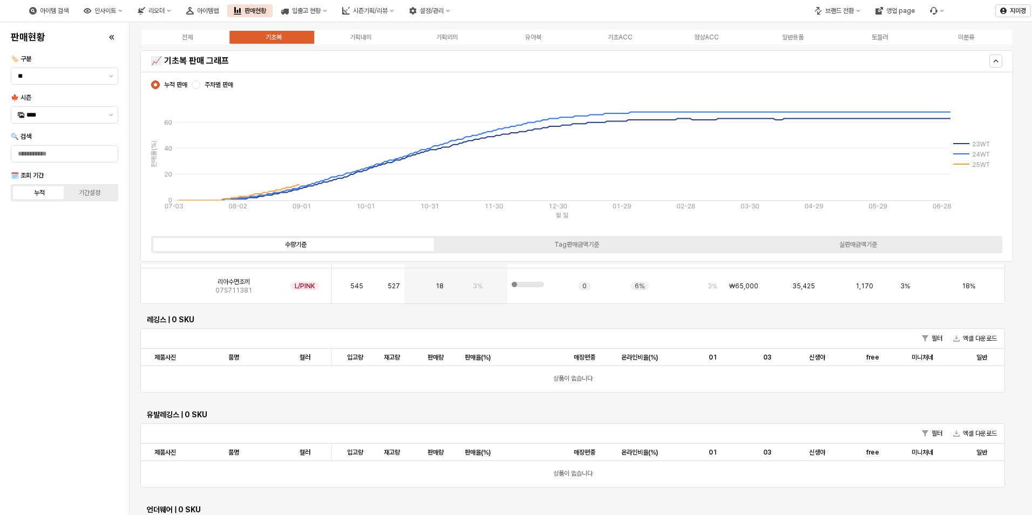
scroll to position [3909, 0]
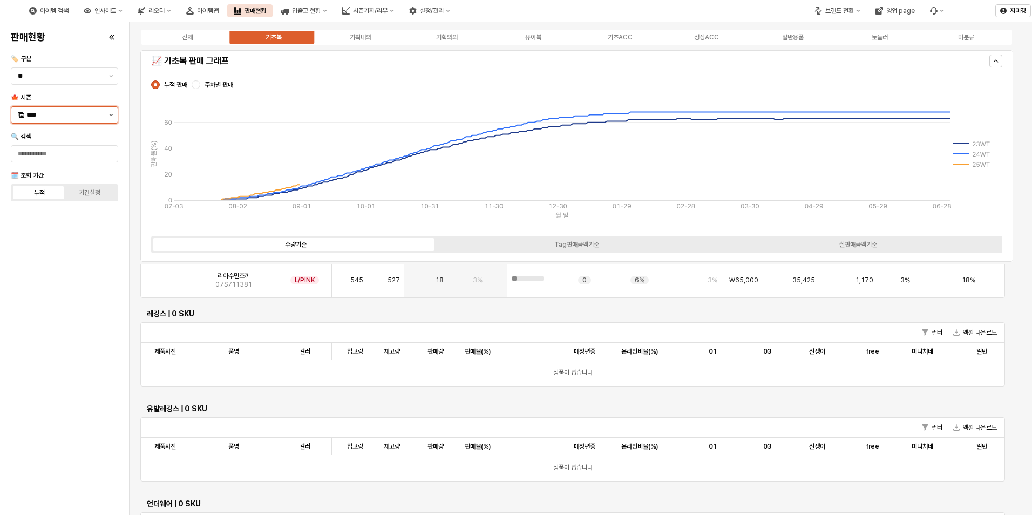
click at [110, 117] on button "제안 사항 표시" at bounding box center [111, 115] width 13 height 16
click at [49, 228] on div "25FA" at bounding box center [65, 229] width 78 height 9
type input "****"
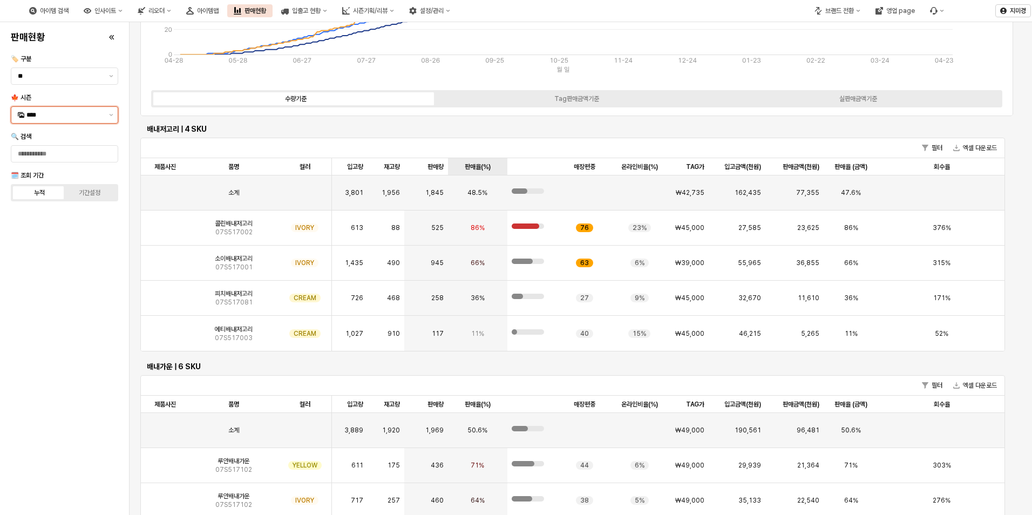
scroll to position [0, 0]
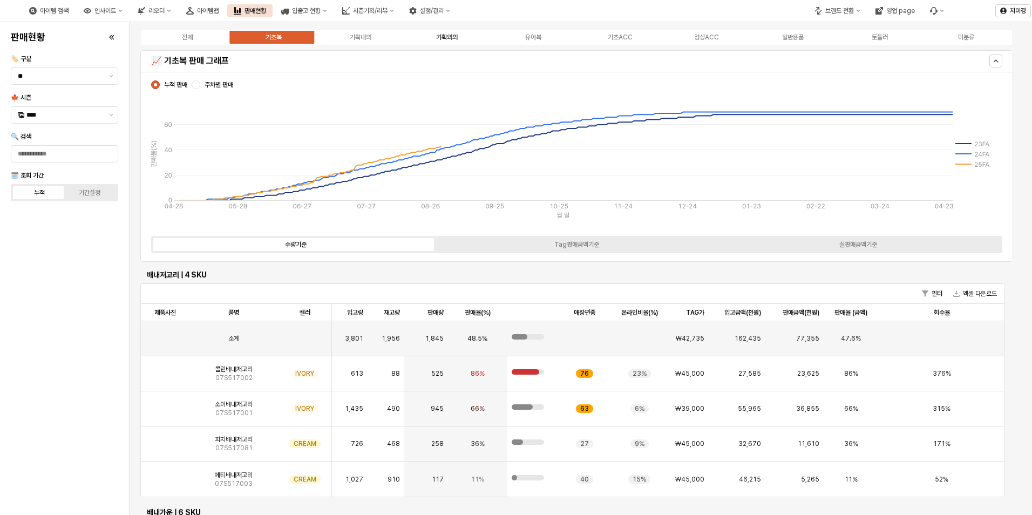
click at [457, 38] on div "기획외의" at bounding box center [447, 37] width 22 height 8
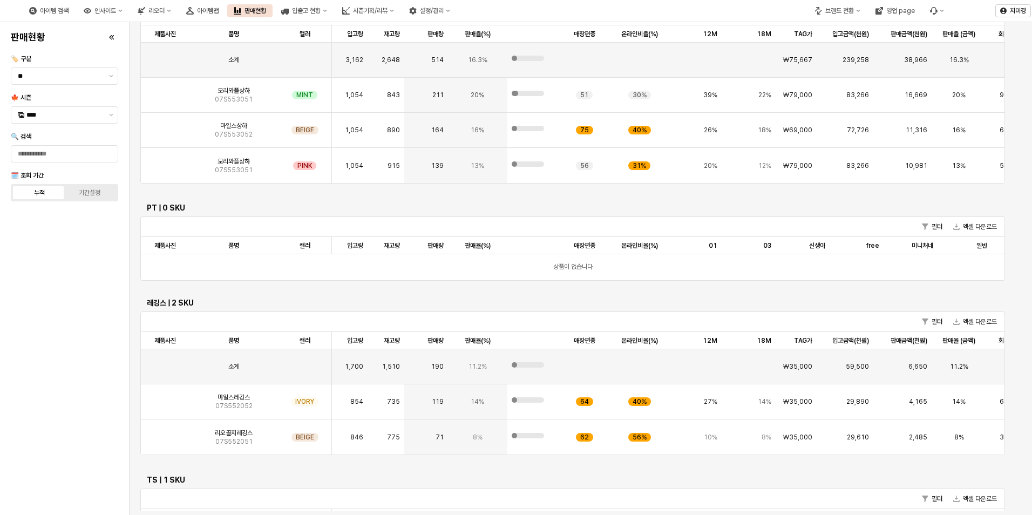
scroll to position [374, 0]
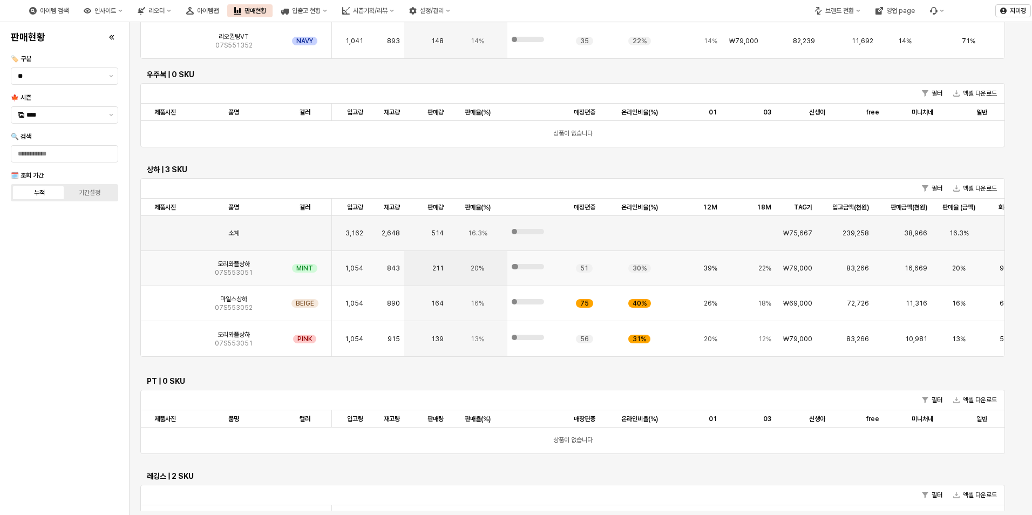
click at [165, 264] on img "App Frame" at bounding box center [165, 264] width 0 height 0
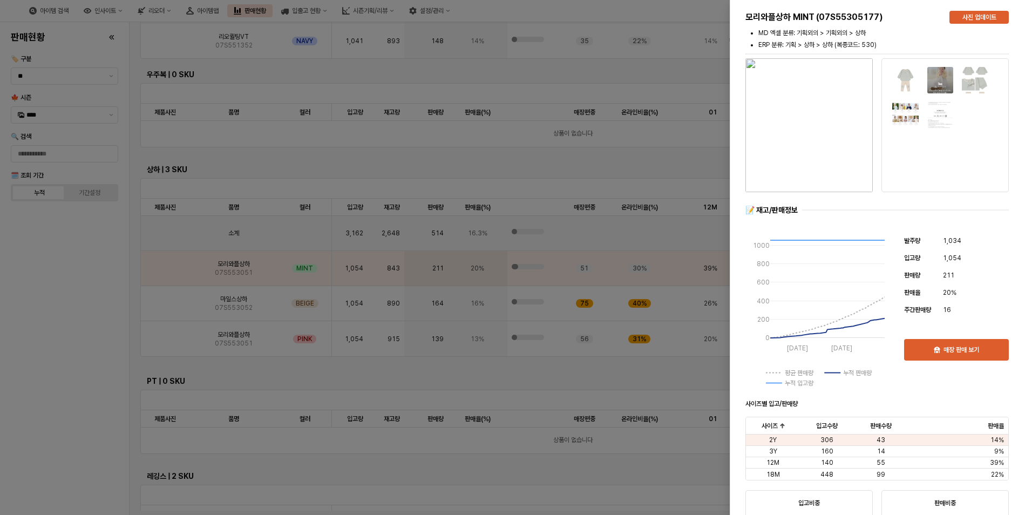
click at [90, 342] on div at bounding box center [516, 257] width 1032 height 515
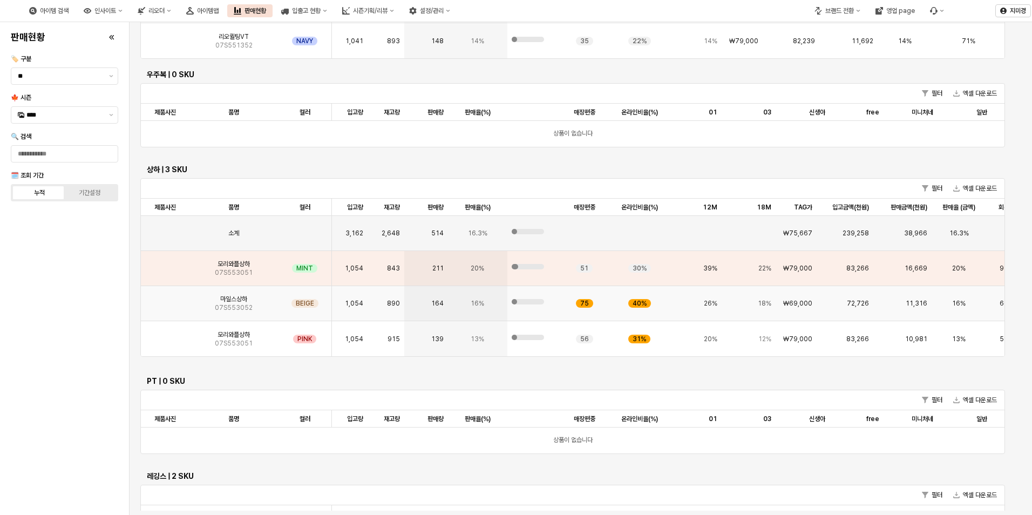
click at [165, 299] on img "App Frame" at bounding box center [165, 299] width 0 height 0
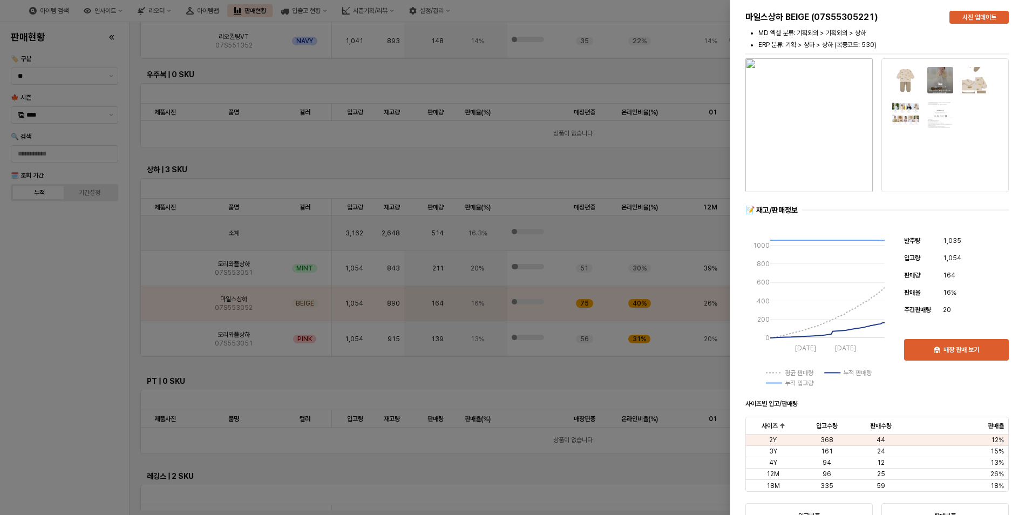
click at [82, 352] on div at bounding box center [516, 257] width 1032 height 515
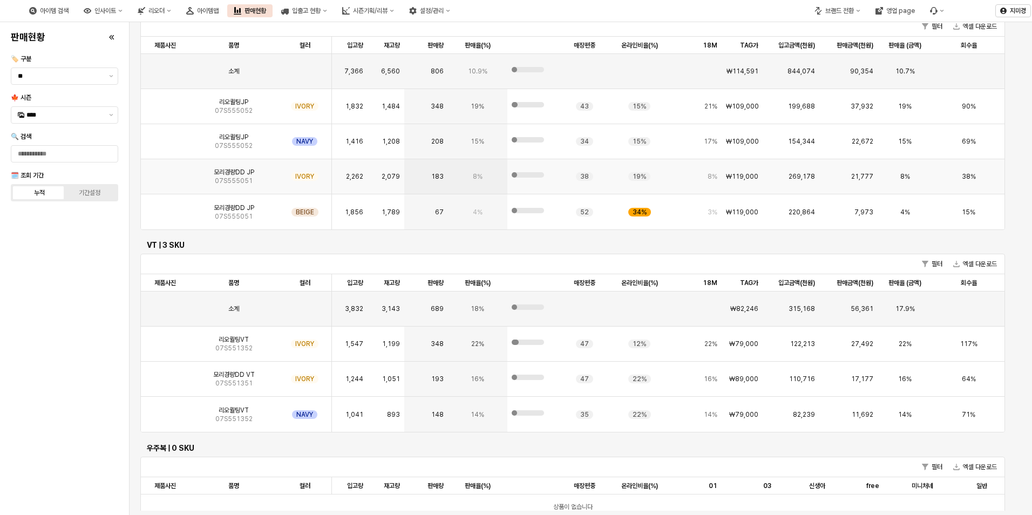
scroll to position [0, 0]
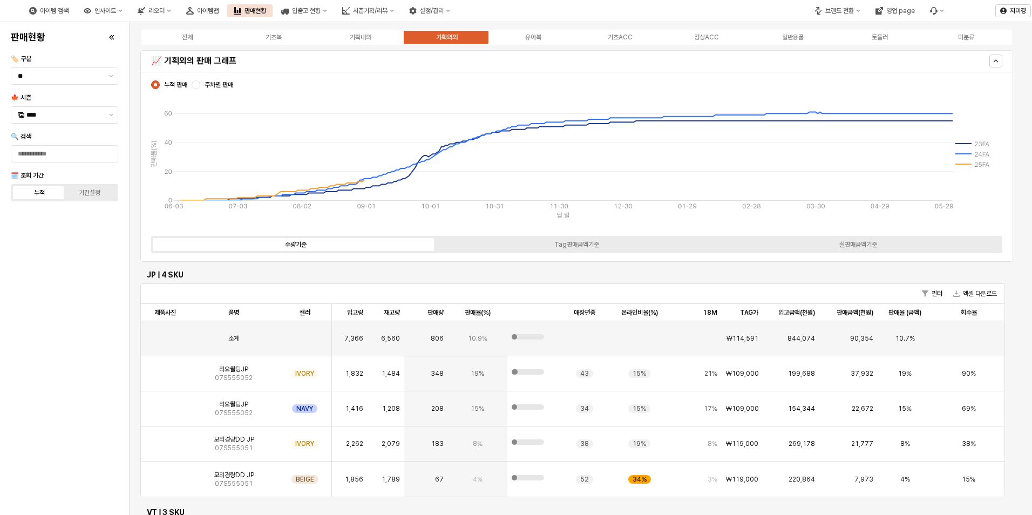
click at [537, 44] on div "전체 기초복 기획내의 기획외의 유아복 기초ACC 정상ACC 일반용품 토들러 미분류" at bounding box center [576, 37] width 873 height 17
click at [537, 38] on div "유아복" at bounding box center [533, 37] width 16 height 8
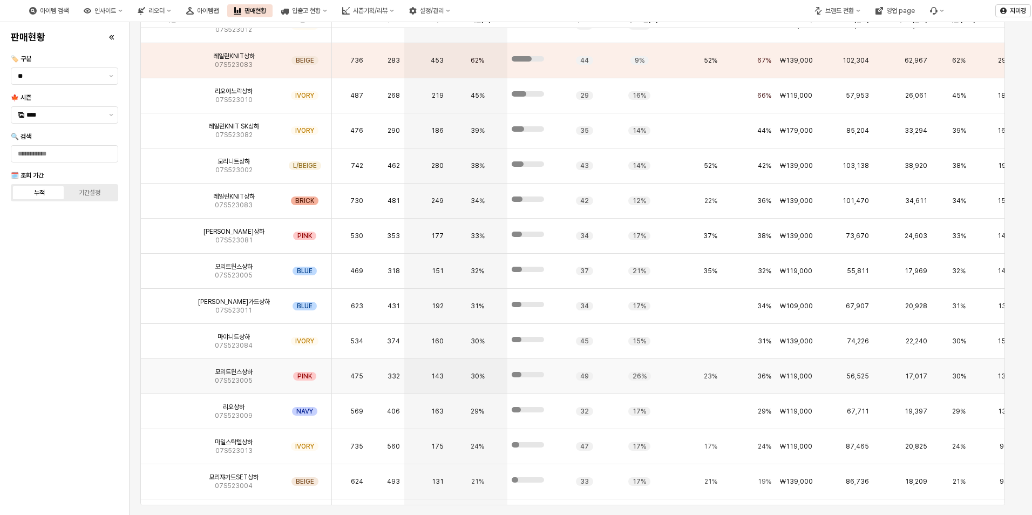
scroll to position [1, 0]
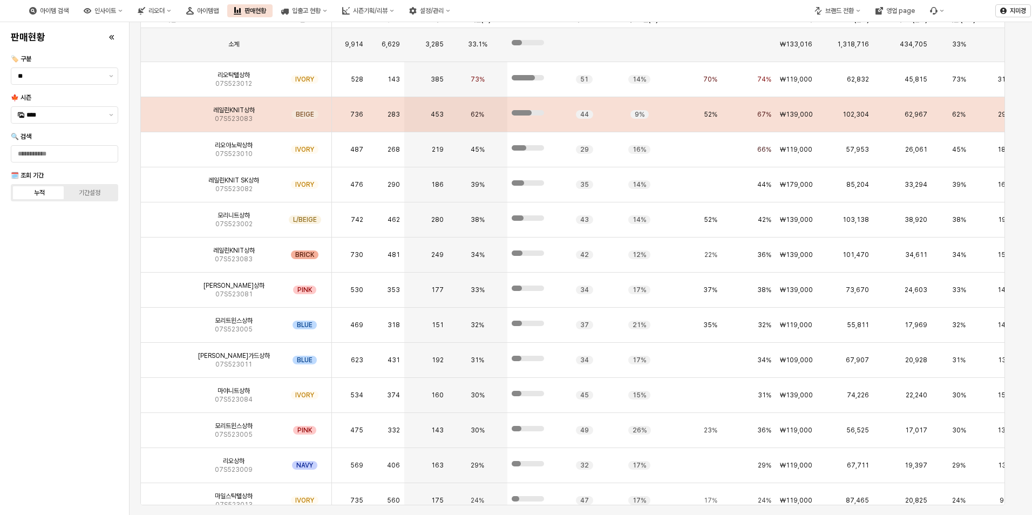
click at [165, 110] on img "App Frame" at bounding box center [165, 110] width 0 height 0
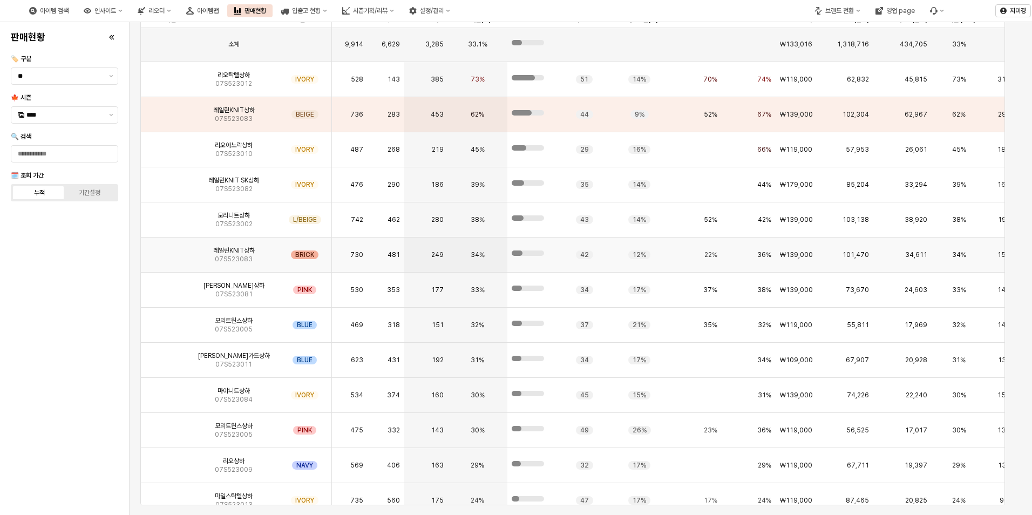
scroll to position [0, 0]
click at [94, 263] on div "판매현황 🏷️ 구분 ** 🍁 시즌 **** 🔍 검색 🗓️ 조회 기간 누적 기간설정" at bounding box center [64, 268] width 116 height 484
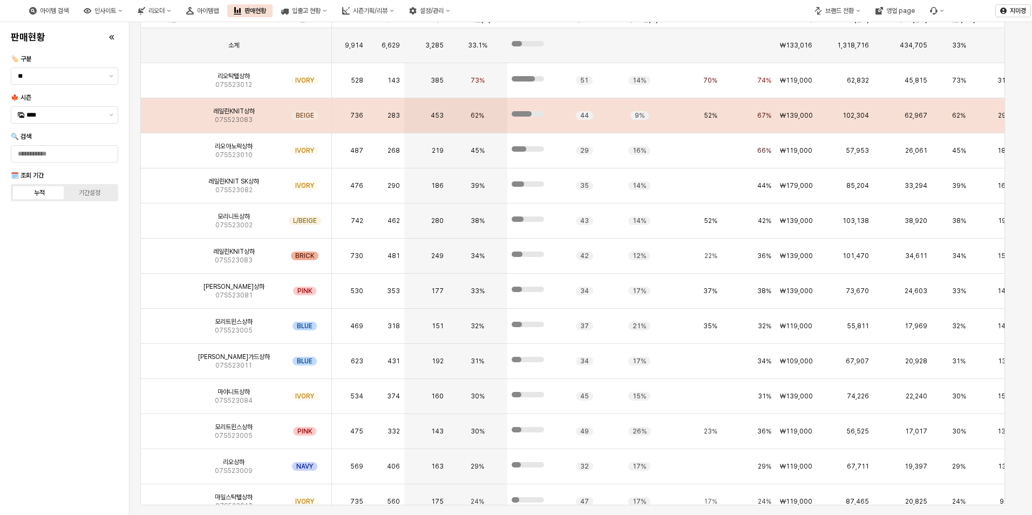
click at [165, 111] on img "App Frame" at bounding box center [165, 111] width 0 height 0
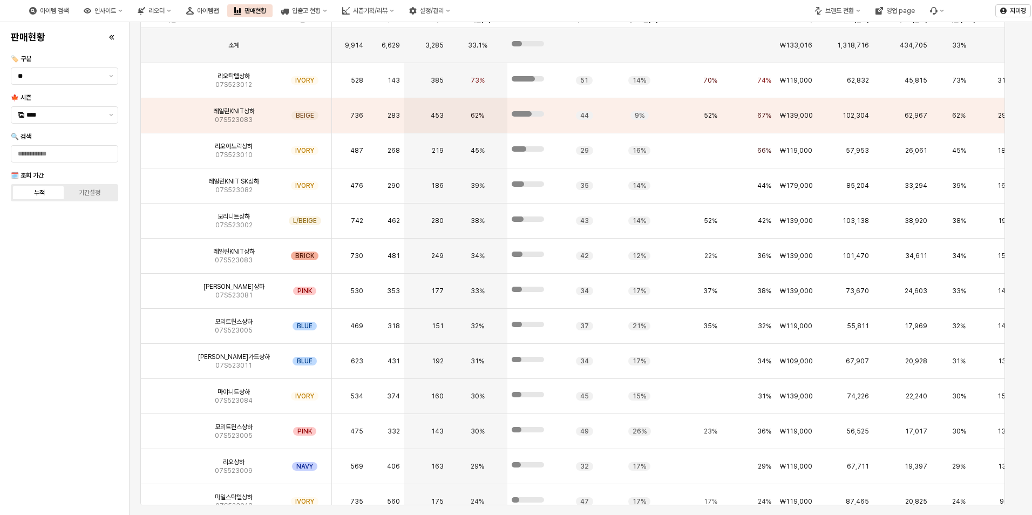
click at [82, 287] on div "판매현황 🏷️ 구분 ** 🍁 시즌 **** 🔍 검색 🗓️ 조회 기간 누적 기간설정" at bounding box center [64, 268] width 116 height 484
